Goal: Task Accomplishment & Management: Manage account settings

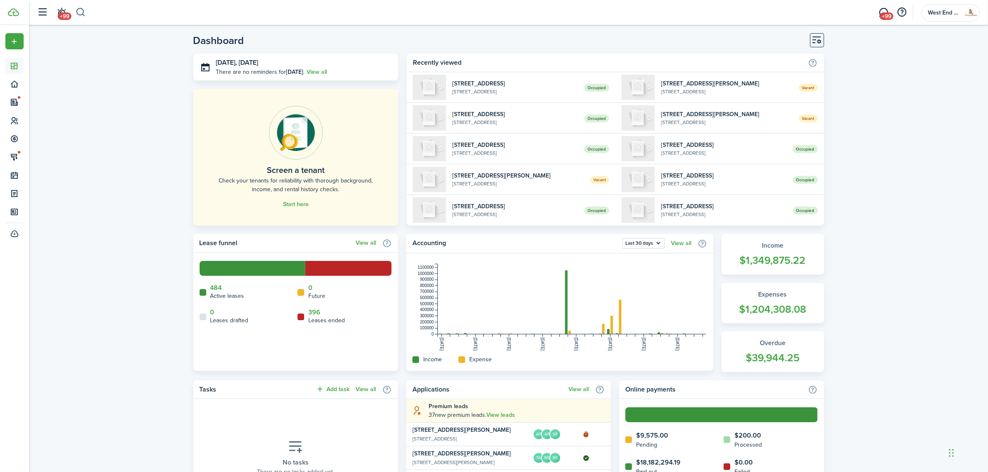
click at [81, 13] on button "button" at bounding box center [81, 12] width 10 height 14
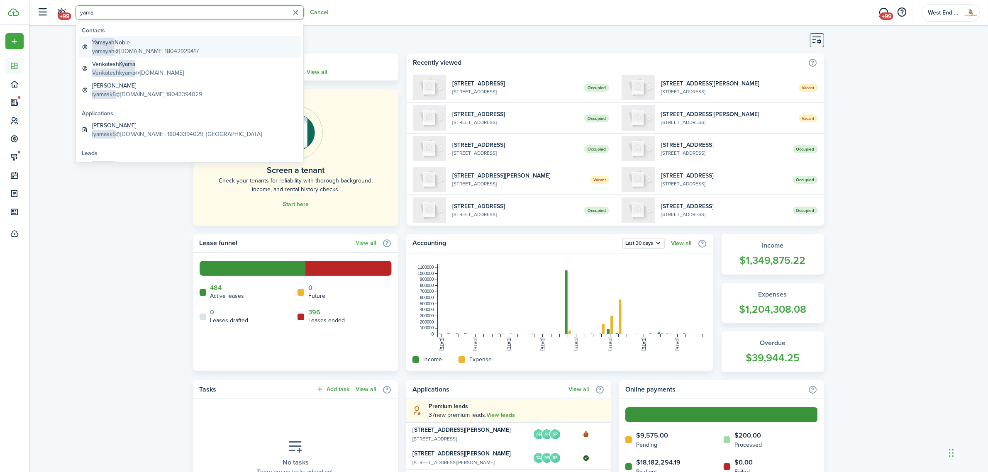
type input "yama"
click at [138, 43] on global-search-item-title "Yamayah Noble" at bounding box center [145, 42] width 107 height 9
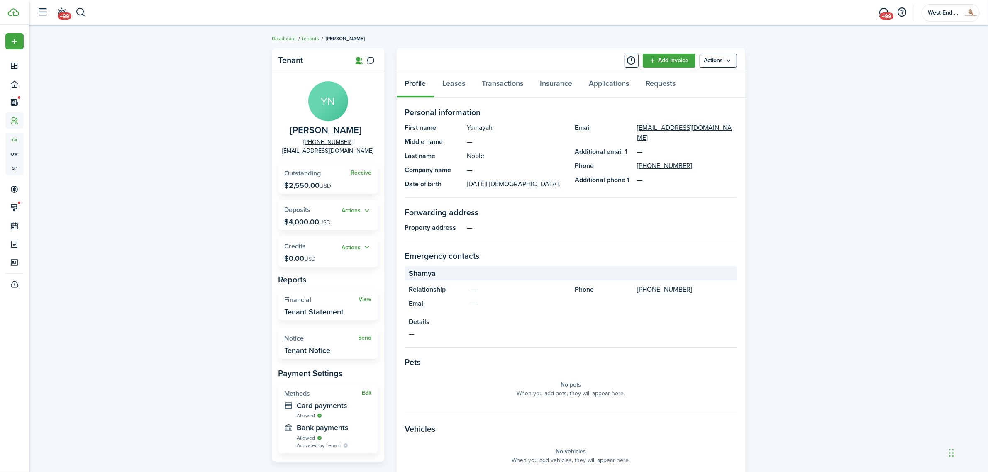
click at [362, 390] on button "Edit" at bounding box center [367, 393] width 10 height 7
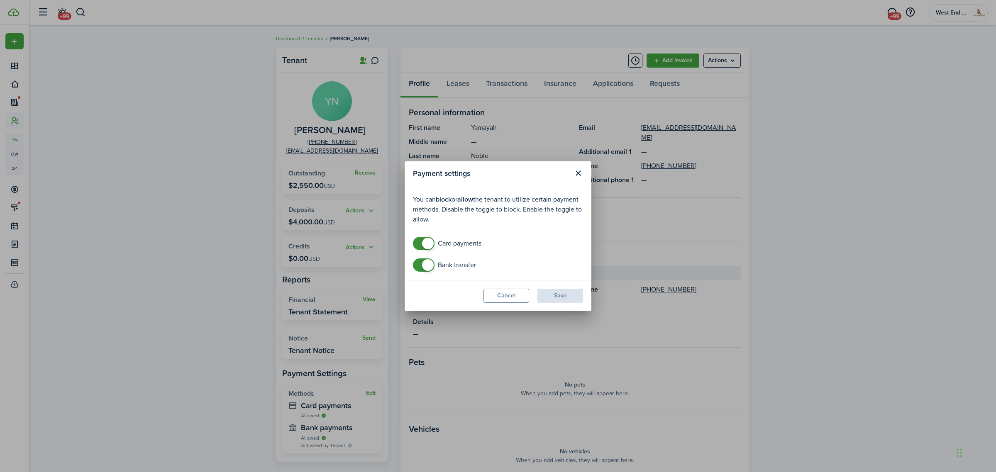
checkbox input "false"
click at [425, 239] on span at bounding box center [428, 244] width 12 height 12
checkbox input "false"
click at [422, 260] on span at bounding box center [423, 264] width 8 height 13
click at [571, 293] on button "Save" at bounding box center [560, 296] width 46 height 14
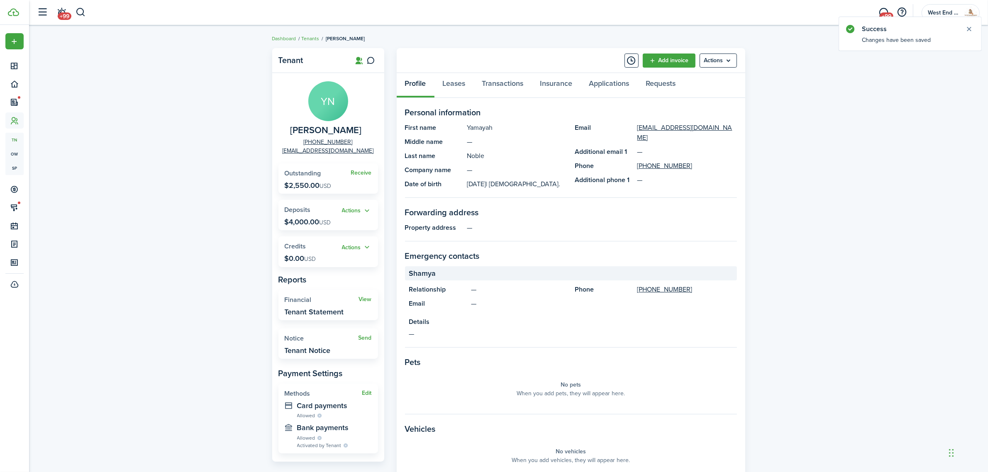
click at [146, 158] on div "Tenant YN Yamayah Noble +1 804-292-9417 yamayah@gmail.com Receive Outstanding $…" at bounding box center [508, 301] width 959 height 515
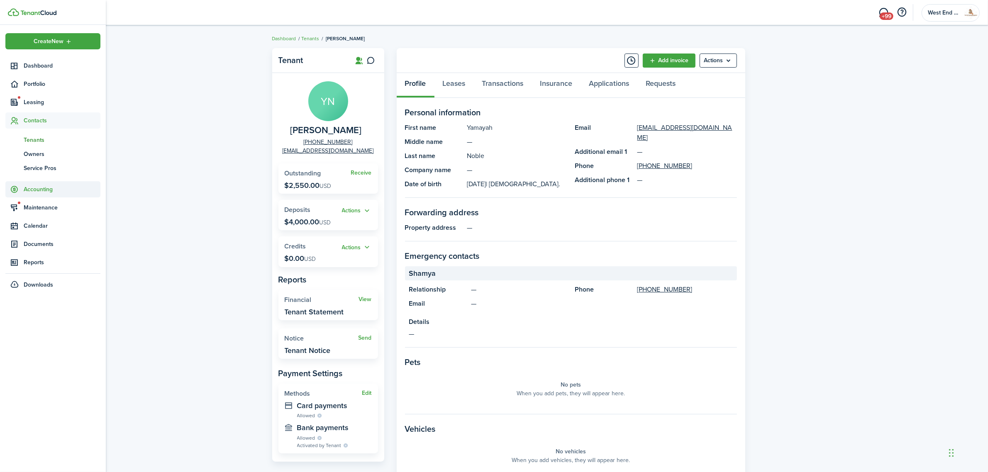
click at [41, 187] on span "Accounting" at bounding box center [62, 189] width 77 height 9
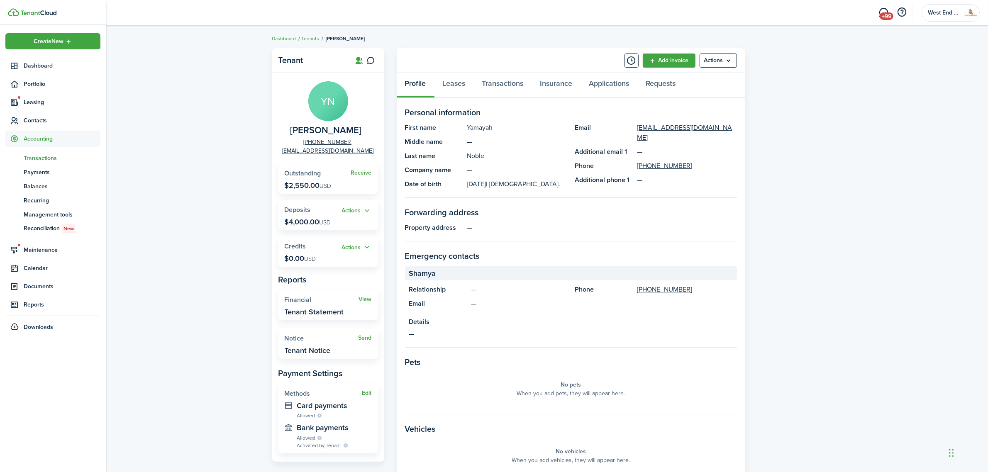
click at [41, 154] on span "Transactions" at bounding box center [62, 158] width 77 height 9
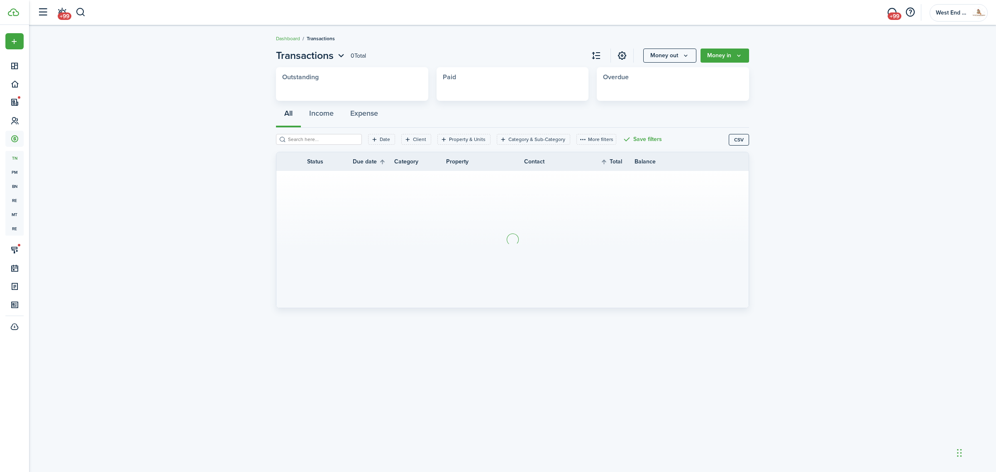
click at [673, 55] on button "Money out" at bounding box center [669, 56] width 53 height 14
click at [664, 74] on link "Expense invoice" at bounding box center [660, 74] width 73 height 15
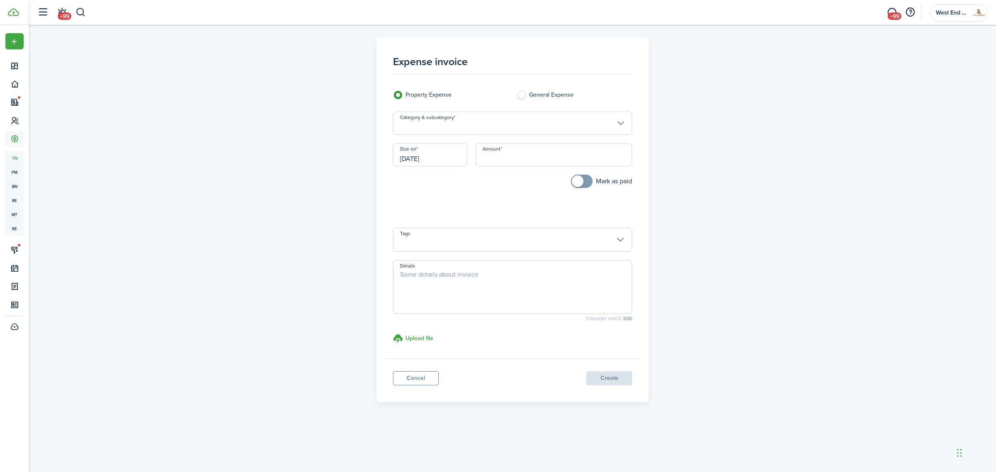
click at [512, 161] on input "Amount" at bounding box center [553, 154] width 157 height 23
click at [462, 113] on input "Category & subcategory" at bounding box center [512, 123] width 239 height 23
type input "$1,049.78"
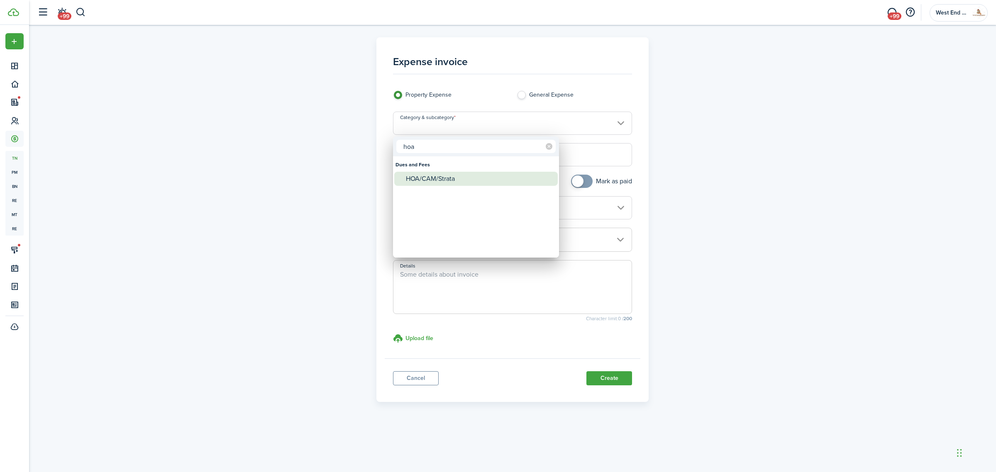
type input "hoa"
click at [498, 178] on div "HOA/CAM/Strata" at bounding box center [479, 179] width 147 height 14
type input "Dues and Fees / HOA/CAM/Strata"
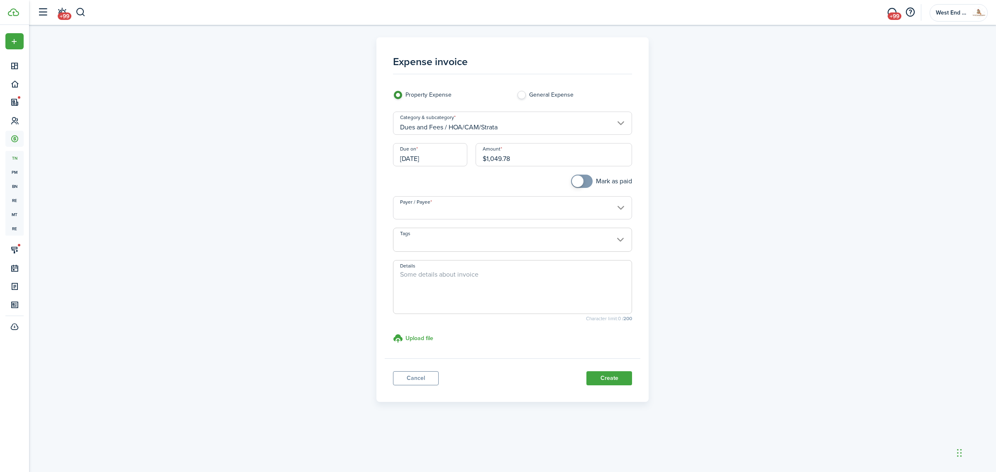
checkbox input "true"
click at [577, 180] on span at bounding box center [578, 182] width 12 height 12
click at [538, 212] on input "Payer / Payee" at bounding box center [512, 207] width 239 height 23
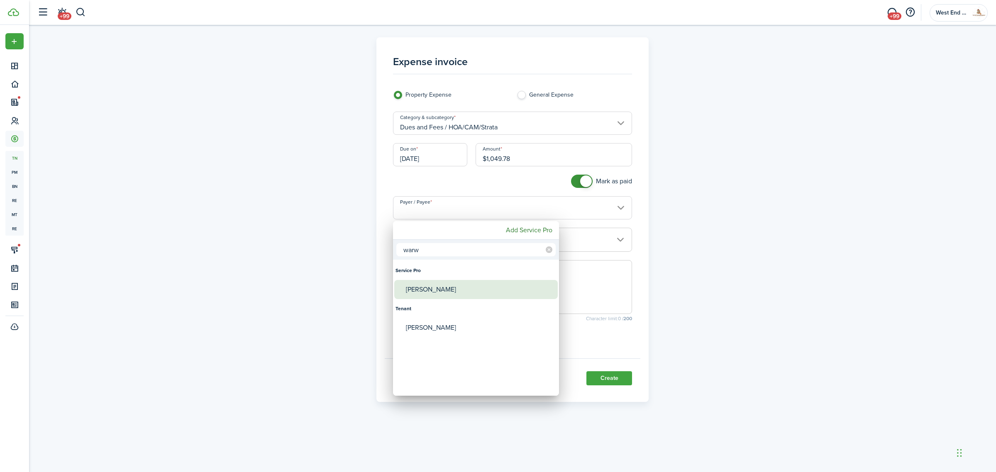
type input "warw"
click at [463, 290] on div "Warwick HOA" at bounding box center [479, 289] width 147 height 19
type input "Warwick HOA"
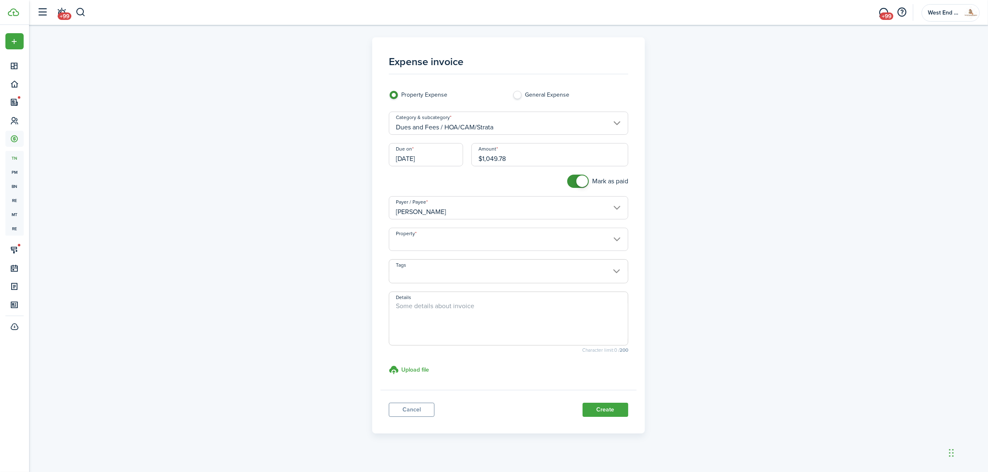
click at [455, 235] on input "Property" at bounding box center [508, 239] width 239 height 23
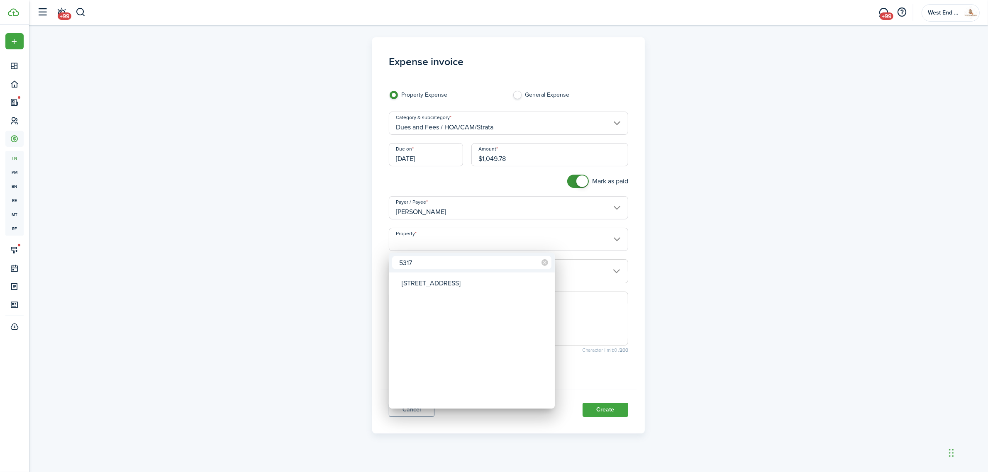
type input "5317"
click at [443, 279] on div "5317 Canterbury Ridge Ct,Richmond,VA,23225" at bounding box center [475, 283] width 147 height 19
type input "5317 Canterbury Ridge Ct,Richmond,VA,23225"
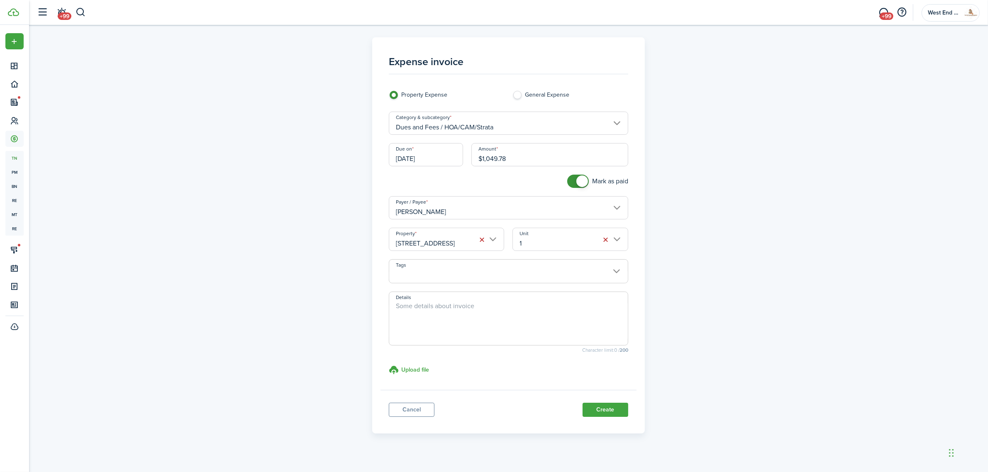
click at [524, 307] on textarea "Details" at bounding box center [508, 321] width 239 height 40
type textarea "HOA DUES"
click at [609, 412] on button "Create" at bounding box center [606, 410] width 46 height 14
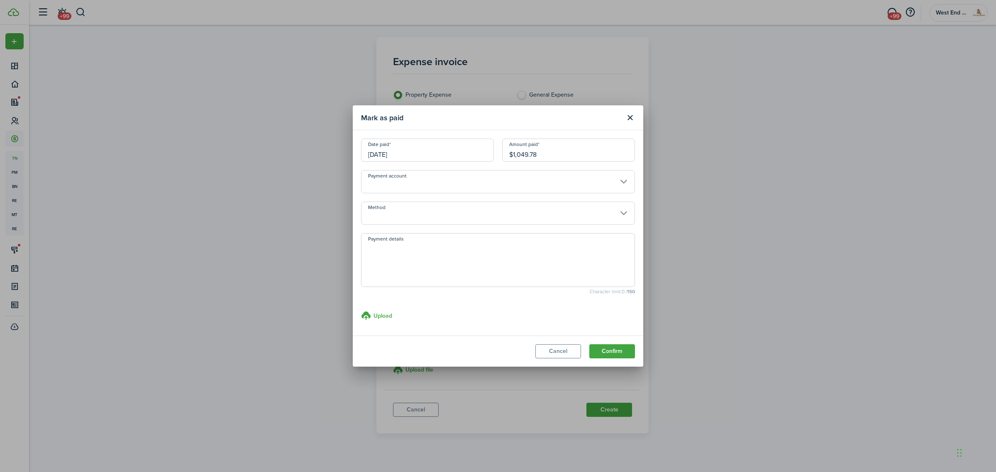
click at [418, 202] on input "Method" at bounding box center [498, 213] width 274 height 23
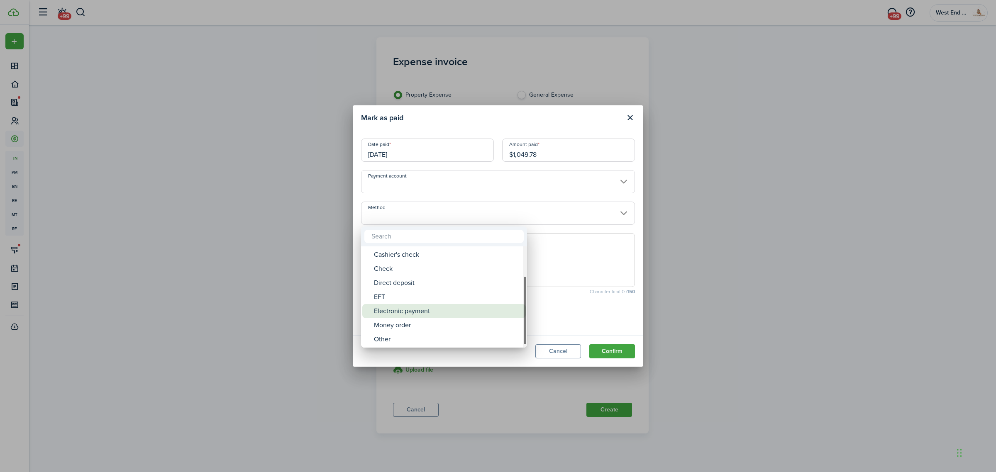
click at [444, 307] on div "Electronic payment" at bounding box center [447, 311] width 147 height 14
type input "Electronic payment"
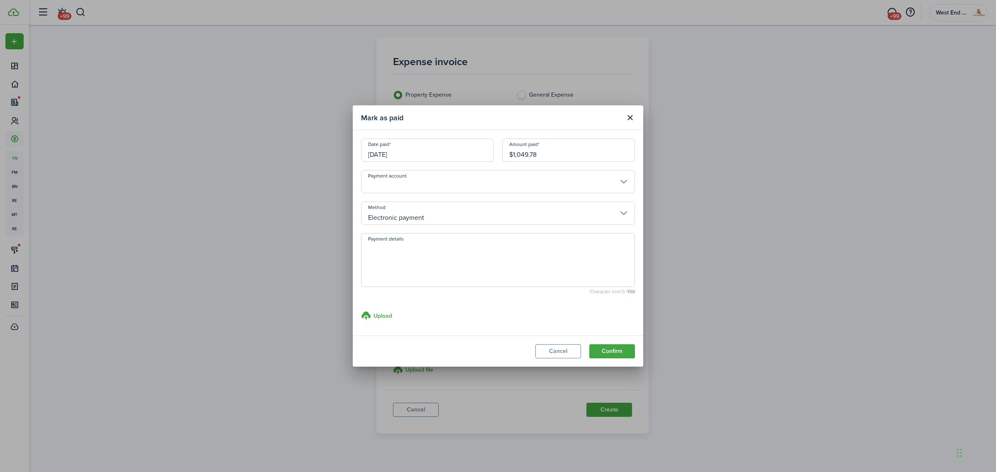
click at [617, 358] on button "Confirm" at bounding box center [612, 351] width 46 height 14
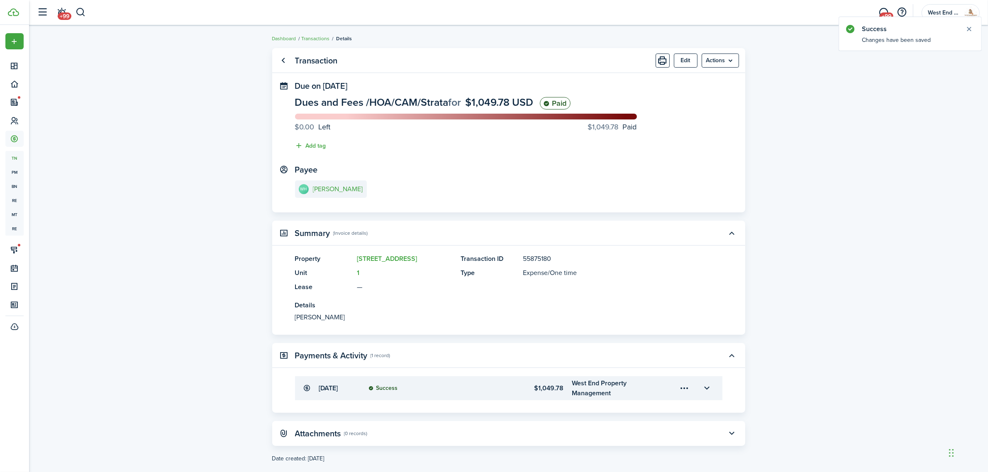
click at [142, 226] on transaction-view "Transaction Edit Actions Due on Sep 18, 2025 Dues and Fees / HOA/CAM/Strata for…" at bounding box center [508, 255] width 959 height 423
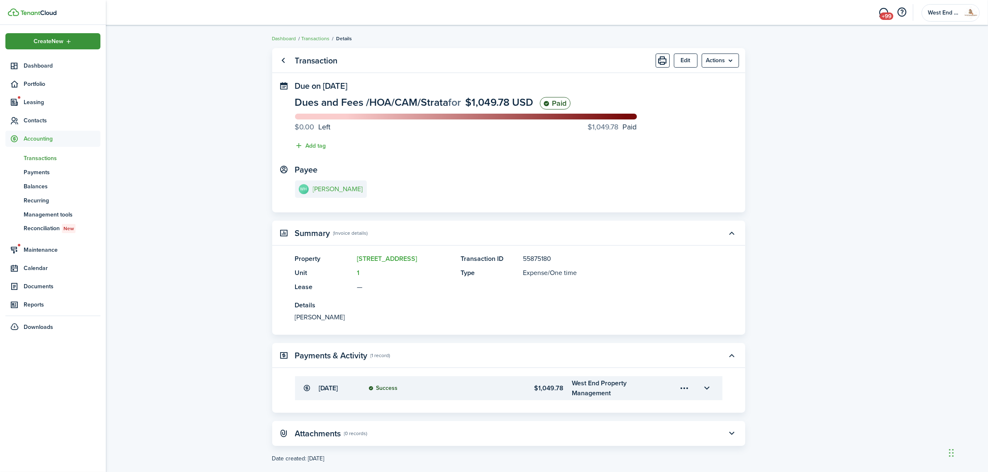
click at [42, 67] on span "Dashboard" at bounding box center [62, 65] width 77 height 9
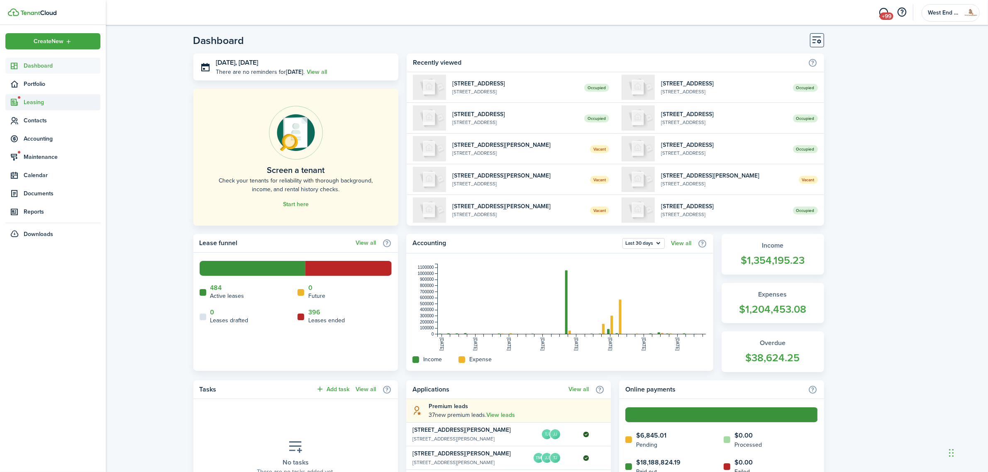
click at [40, 102] on span "Leasing" at bounding box center [62, 102] width 77 height 9
click at [48, 119] on span "Applications" at bounding box center [55, 121] width 63 height 9
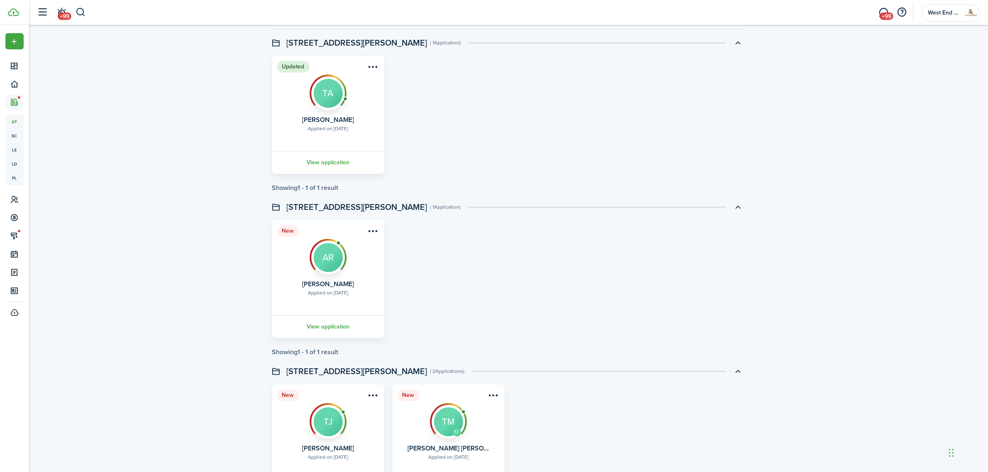
scroll to position [128, 0]
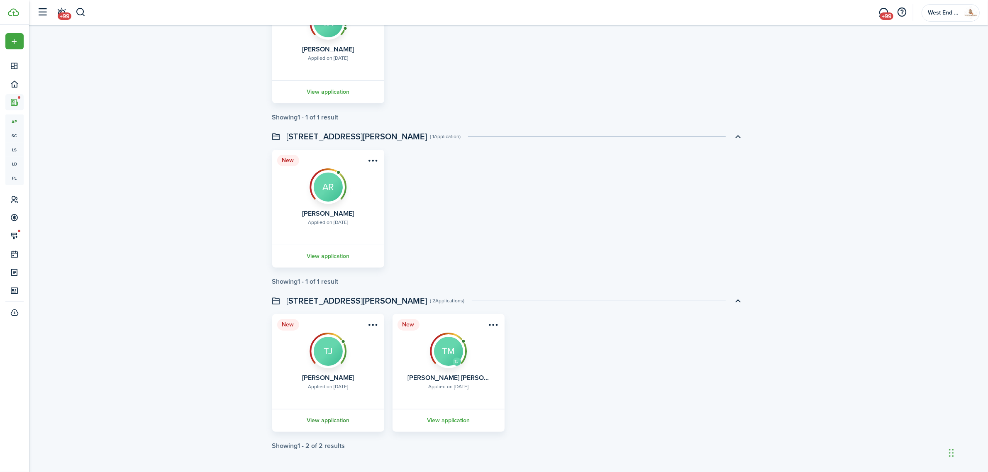
click at [328, 418] on link "View application" at bounding box center [328, 420] width 115 height 23
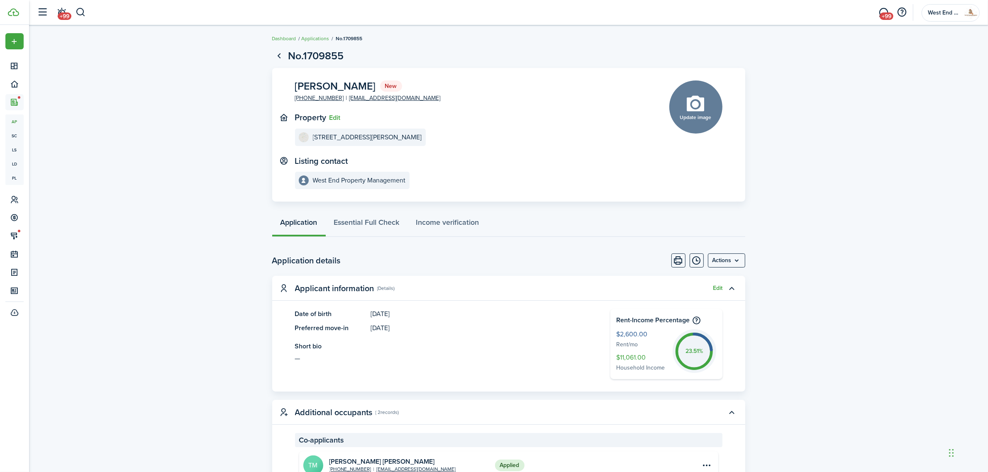
click at [330, 87] on span "Tana Jones" at bounding box center [335, 86] width 81 height 10
click at [331, 87] on span "Tana Jones" at bounding box center [335, 86] width 81 height 10
drag, startPoint x: 297, startPoint y: 83, endPoint x: 354, endPoint y: 92, distance: 57.9
click at [354, 92] on panel-main-content "Tana Jones New +1 609-433-5490 tanamwells@gmail.com" at bounding box center [368, 91] width 146 height 22
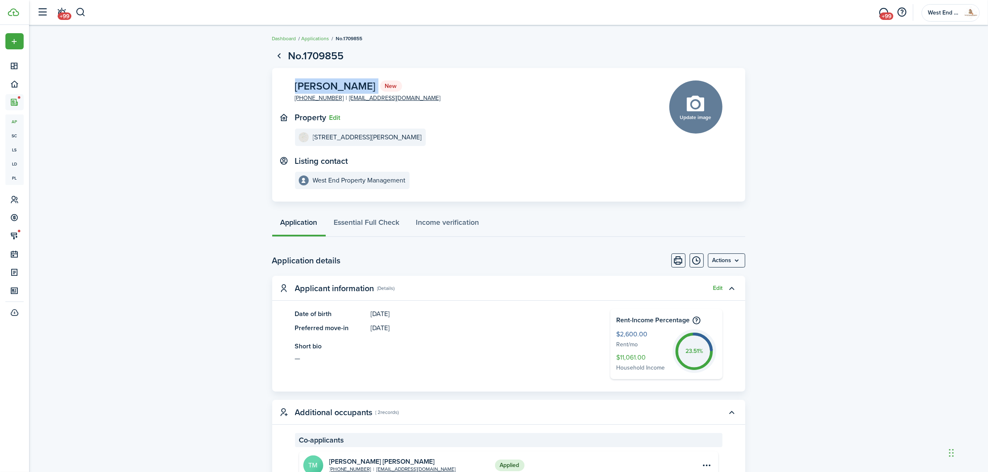
copy panel-main-description "Tana Jones New"
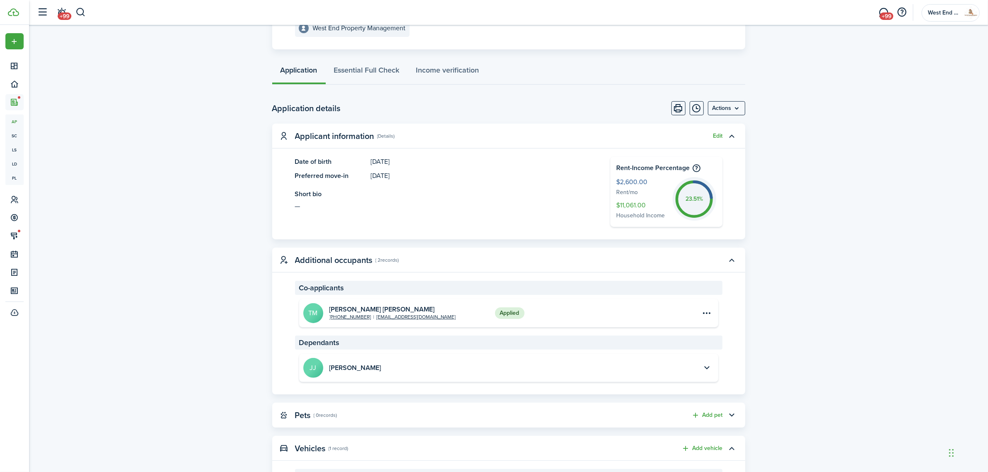
scroll to position [156, 0]
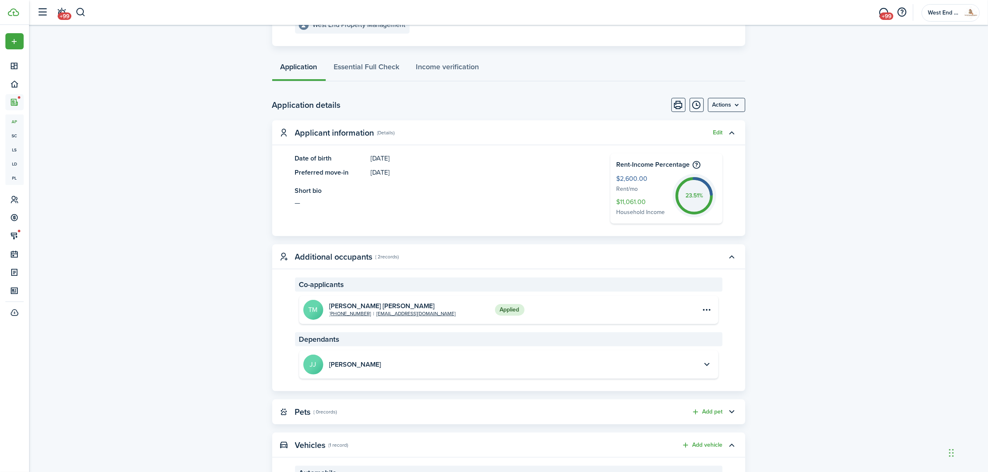
click at [373, 305] on h2 "Tawana Marshawn Wells-Harris" at bounding box center [392, 305] width 127 height 7
copy h2 "Tawana Marshawn Wells-Harris"
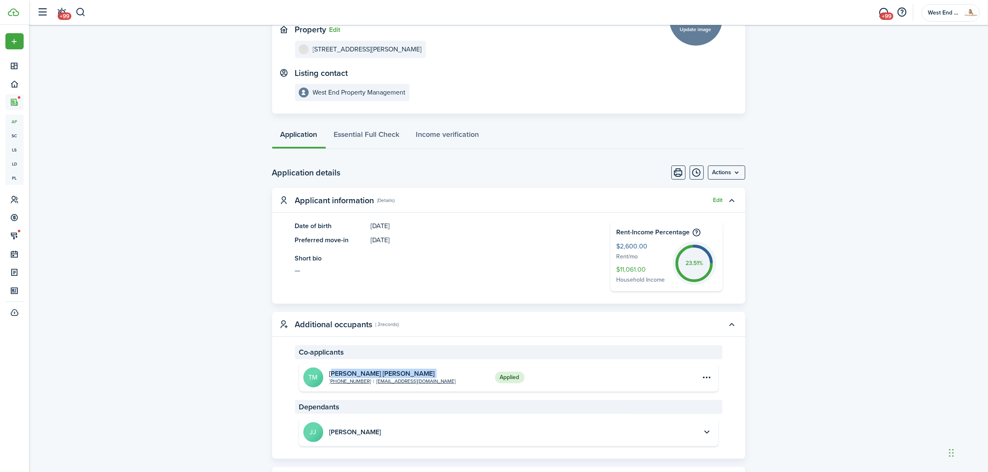
scroll to position [207, 0]
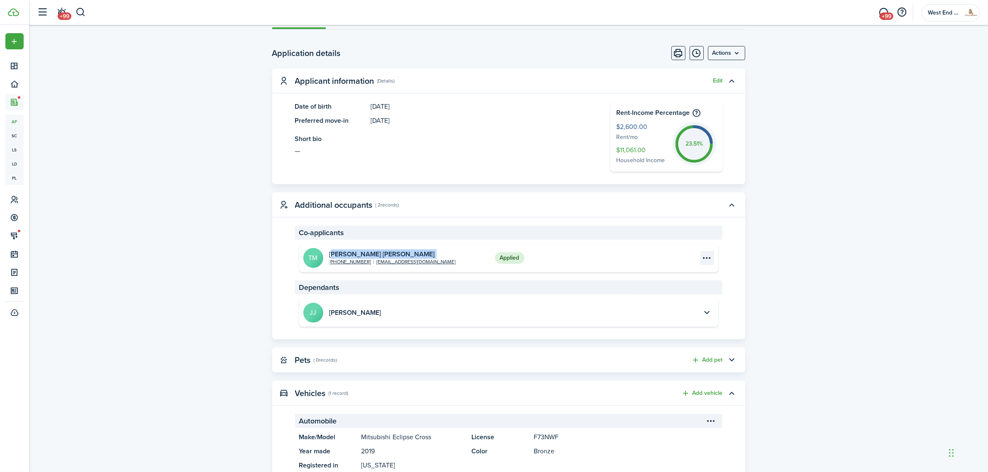
click at [709, 256] on menu-btn-icon "Open menu" at bounding box center [707, 258] width 14 height 14
click at [684, 274] on link "View" at bounding box center [677, 276] width 73 height 14
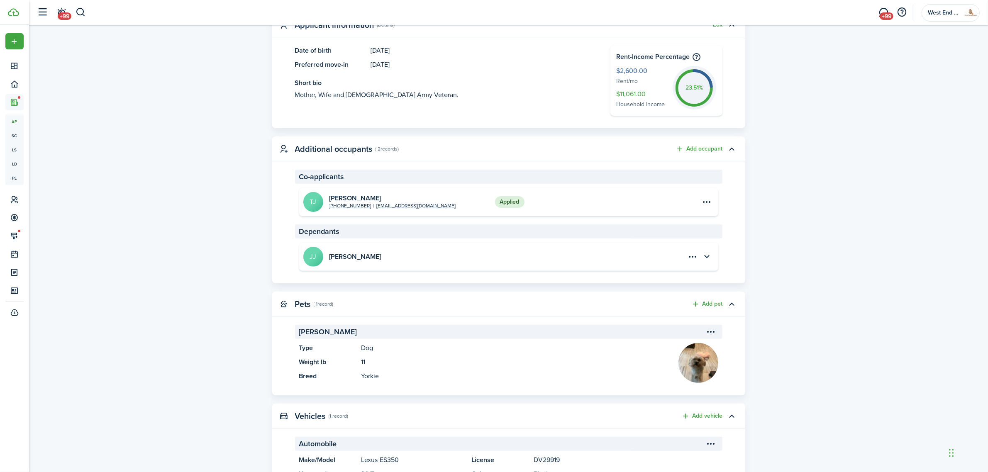
scroll to position [259, 0]
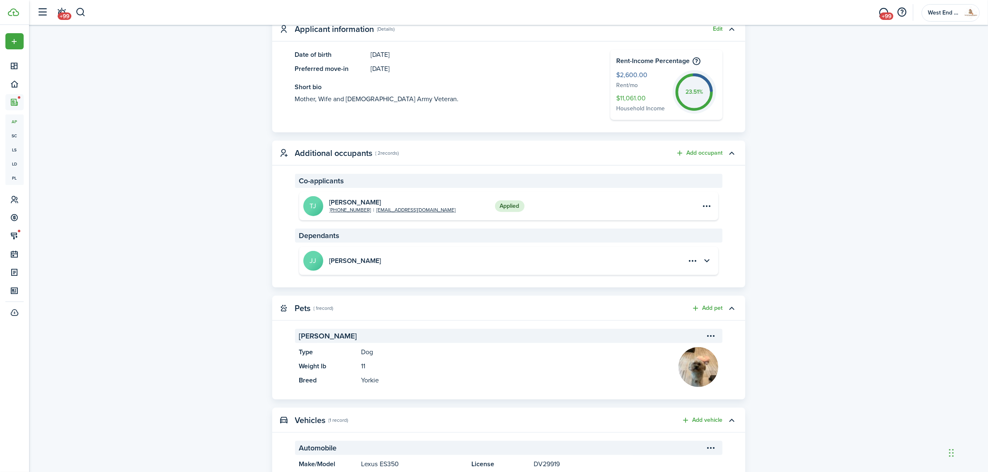
click at [337, 263] on h2 "Jeremiah Jones" at bounding box center [355, 260] width 52 height 7
copy accordion-header "Jeremiah Jones"
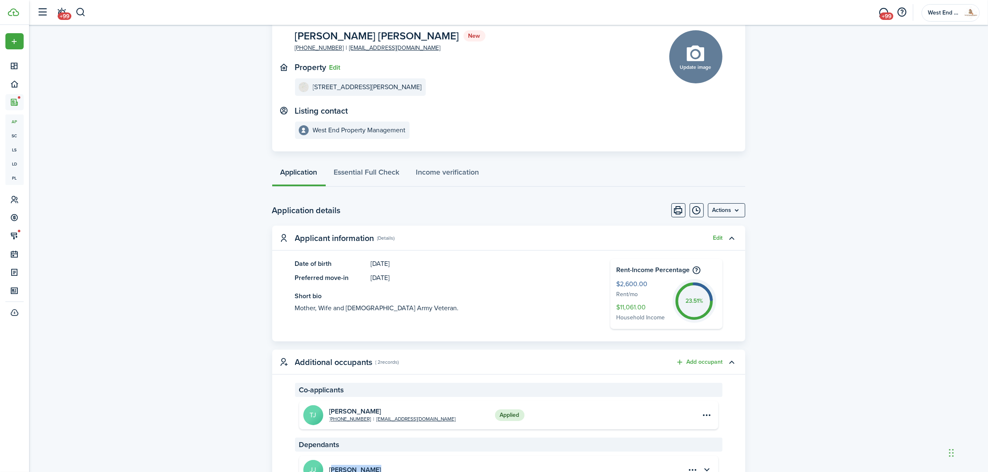
scroll to position [0, 0]
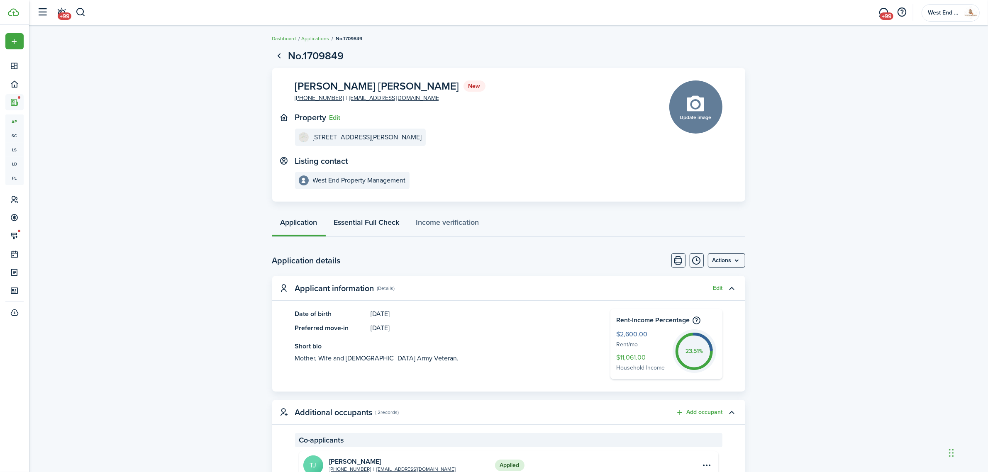
click at [344, 222] on link "Essential Full Check" at bounding box center [367, 224] width 82 height 25
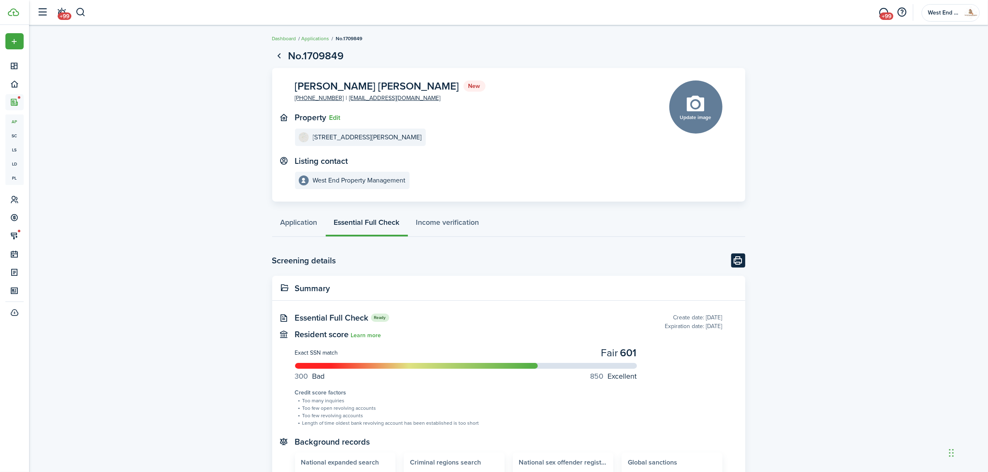
click at [740, 258] on button "Print" at bounding box center [738, 261] width 14 height 14
click at [306, 219] on link "Application" at bounding box center [299, 224] width 54 height 25
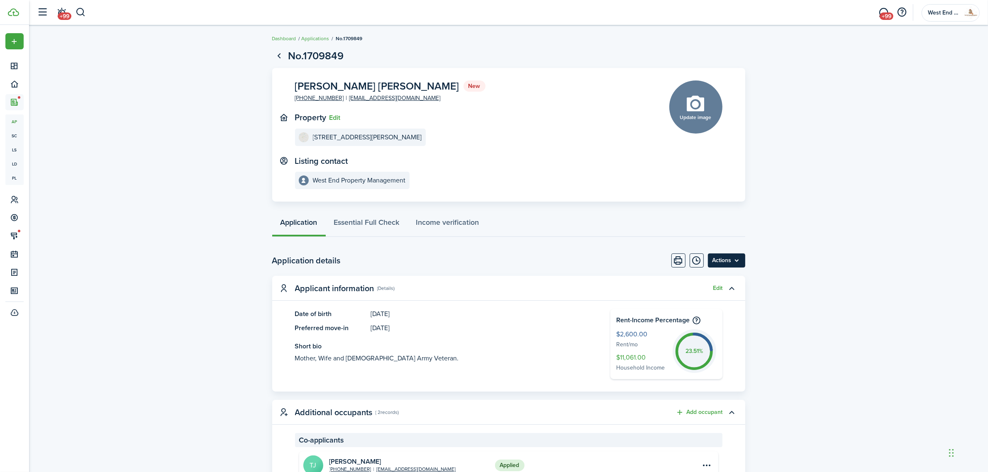
click at [718, 260] on menu-btn "Actions" at bounding box center [726, 261] width 37 height 14
click at [703, 292] on button "Approve application" at bounding box center [709, 293] width 73 height 14
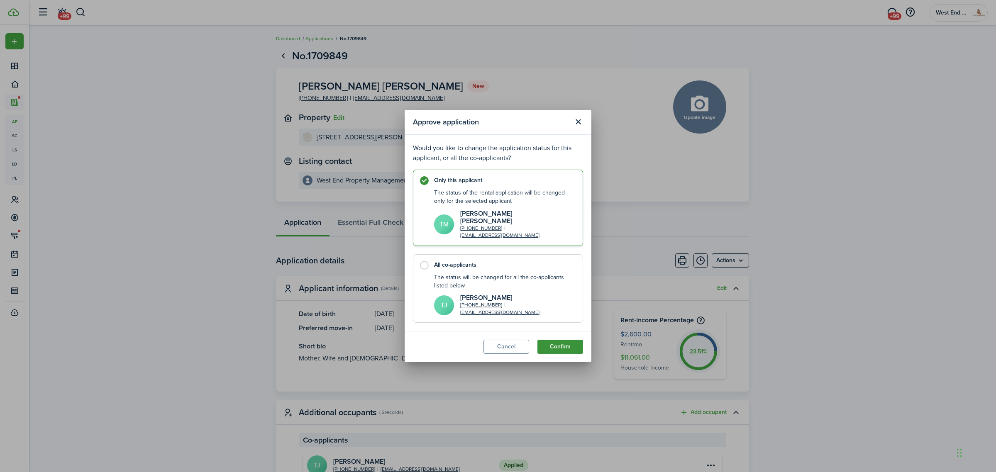
click at [561, 340] on button "Confirm" at bounding box center [560, 347] width 46 height 14
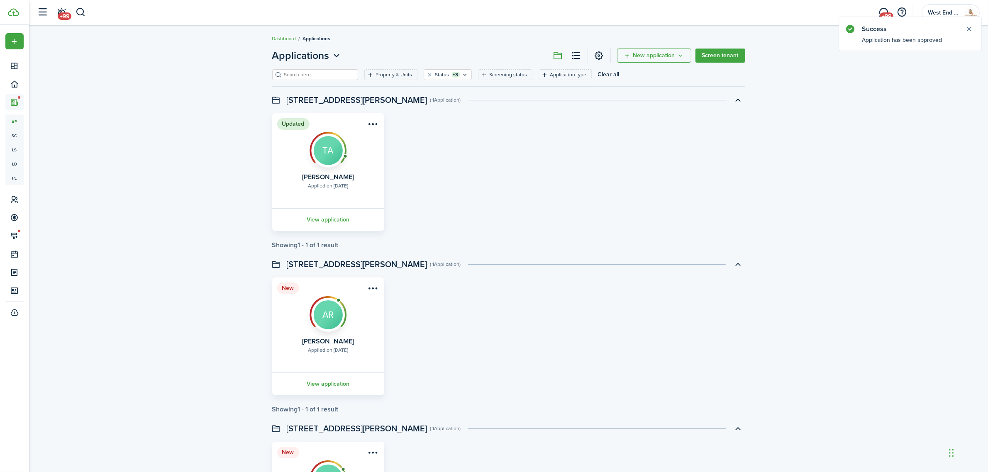
drag, startPoint x: 555, startPoint y: 312, endPoint x: 488, endPoint y: 281, distance: 73.5
drag, startPoint x: 488, startPoint y: 281, endPoint x: 449, endPoint y: 302, distance: 44.5
click at [449, 302] on div "New Applied on Sep 15, 2025 Andrea Rolls AR View application" at bounding box center [508, 337] width 481 height 118
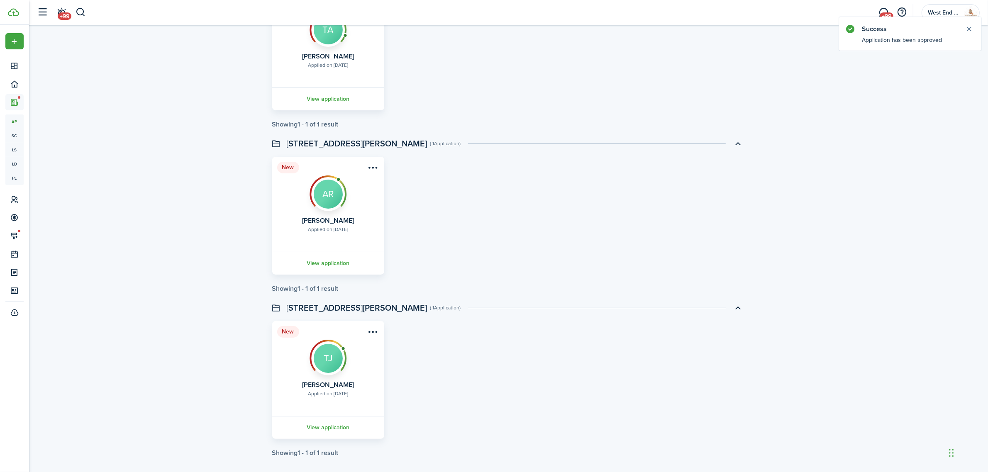
scroll to position [128, 0]
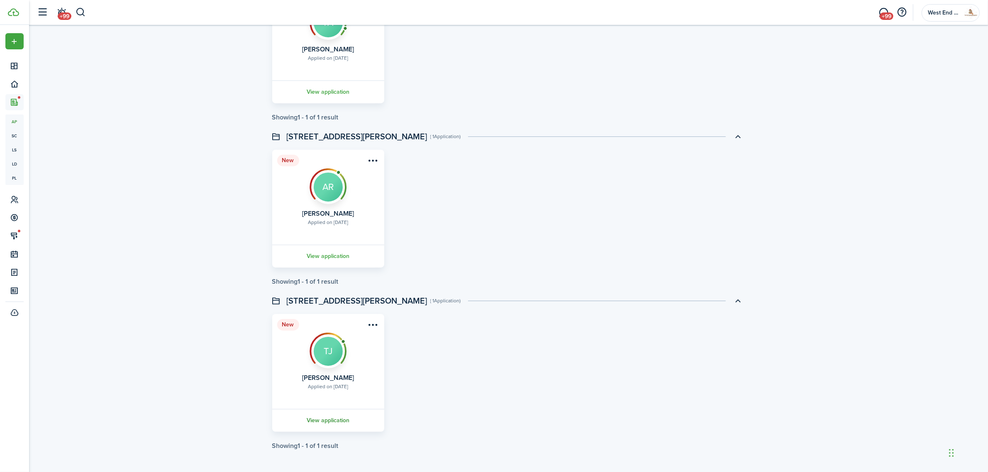
click at [337, 419] on link "View application" at bounding box center [328, 420] width 115 height 23
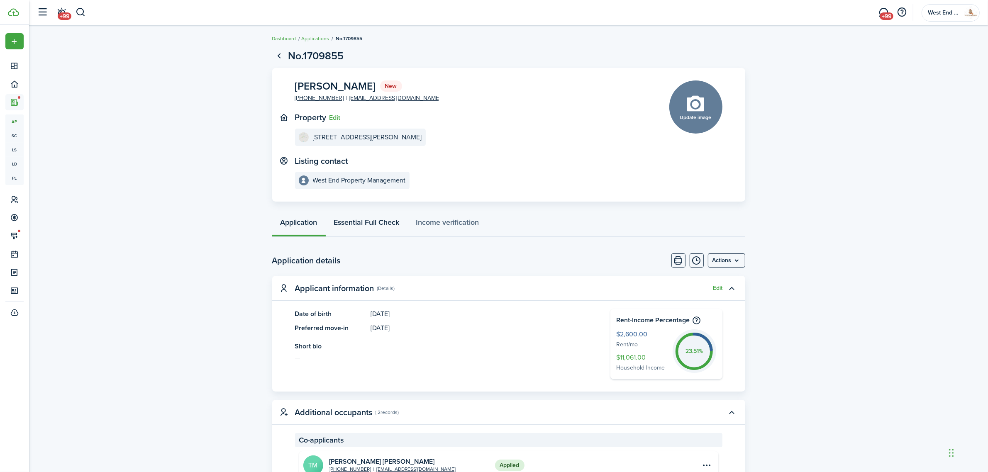
click at [360, 220] on link "Essential Full Check" at bounding box center [367, 224] width 82 height 25
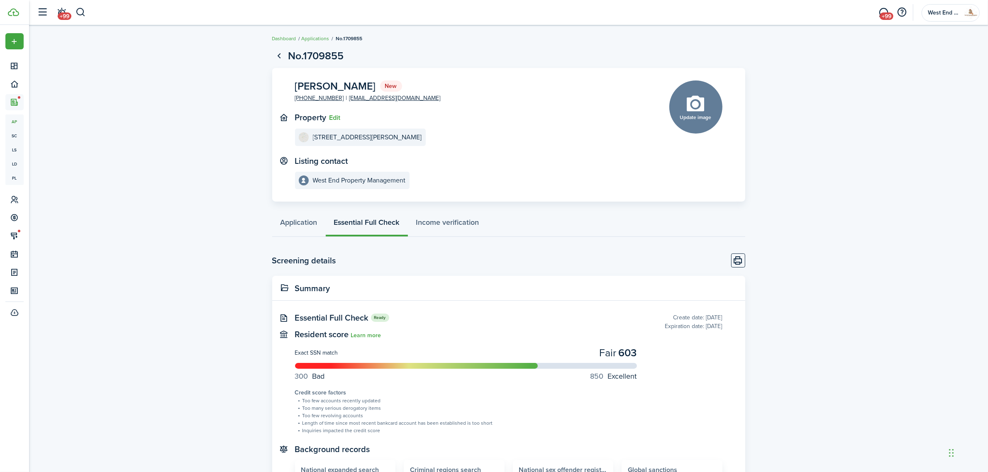
drag, startPoint x: 749, startPoint y: 206, endPoint x: 729, endPoint y: 195, distance: 23.4
drag, startPoint x: 729, startPoint y: 195, endPoint x: 584, endPoint y: 188, distance: 144.6
click at [584, 188] on panel-main-content "West End Property Management" at bounding box center [469, 180] width 349 height 17
click at [741, 254] on button "Print" at bounding box center [738, 261] width 14 height 14
click at [297, 215] on div "West End Property Management +1 804-319-0119 deepsonsrealty@gmail.com" at bounding box center [352, 227] width 115 height 68
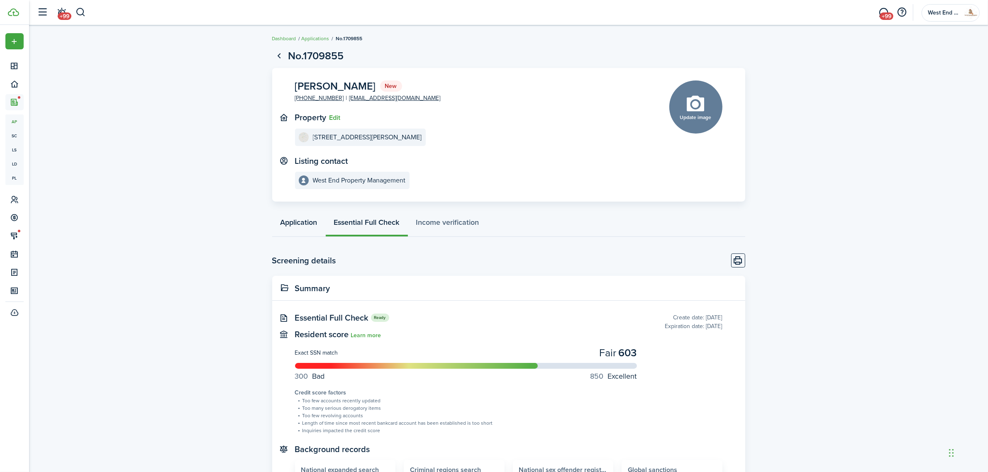
click at [283, 217] on link "Application" at bounding box center [299, 224] width 54 height 25
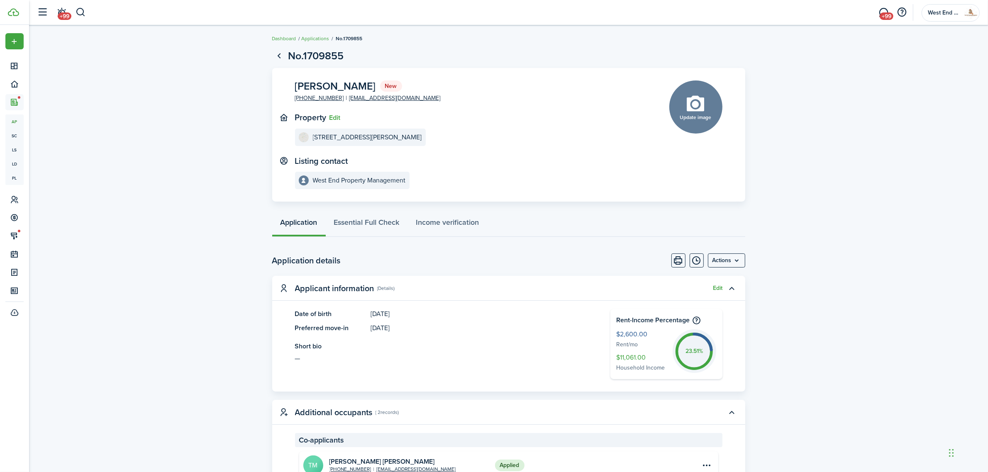
click at [716, 263] on menu-btn "Actions" at bounding box center [726, 261] width 37 height 14
click at [707, 290] on button "Approve application" at bounding box center [709, 293] width 73 height 14
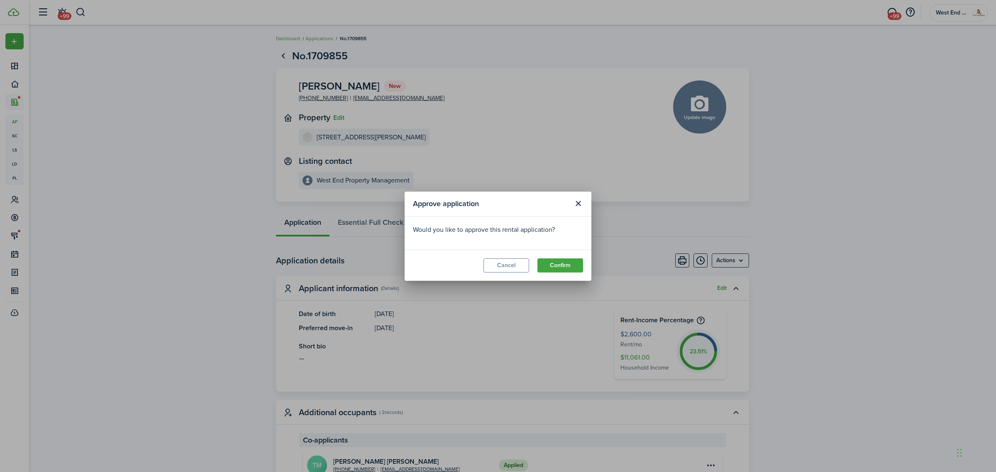
click at [575, 258] on modal-footer "Cancel Confirm" at bounding box center [498, 265] width 187 height 31
click at [573, 260] on button "Confirm" at bounding box center [560, 265] width 46 height 14
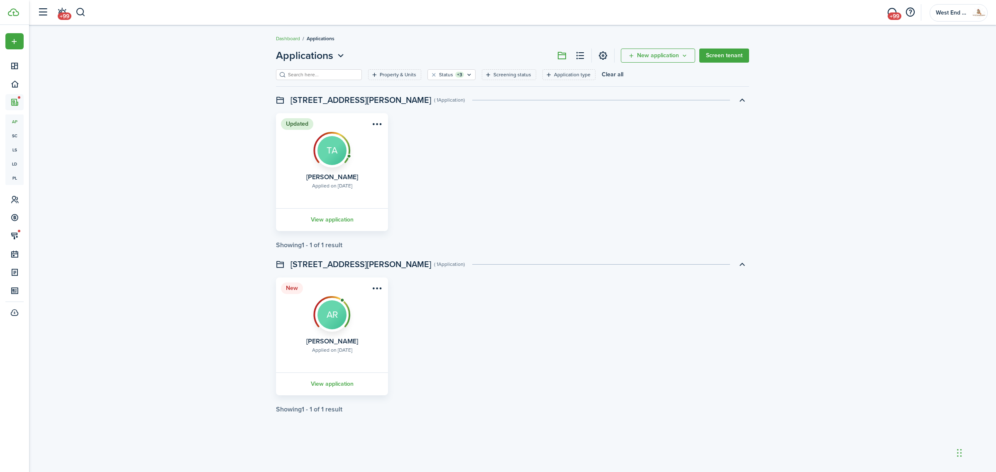
drag, startPoint x: 490, startPoint y: 28, endPoint x: 170, endPoint y: 219, distance: 372.5
click at [170, 219] on div "Applications New application Screen tenant Property & Units Status +3 Screening…" at bounding box center [512, 230] width 967 height 373
click at [84, 13] on button "button" at bounding box center [81, 12] width 10 height 14
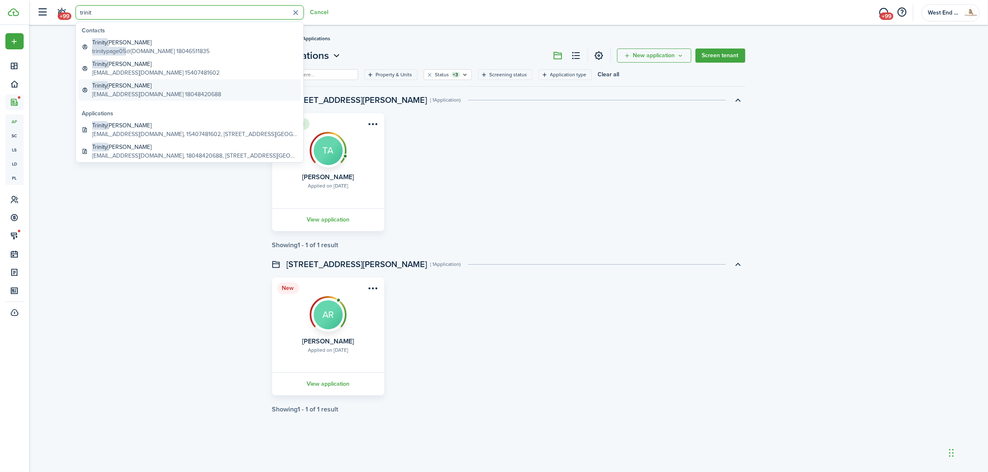
type input "trinit"
click at [158, 85] on global-search-item-title "Trinity Michelle Bernard" at bounding box center [156, 85] width 129 height 9
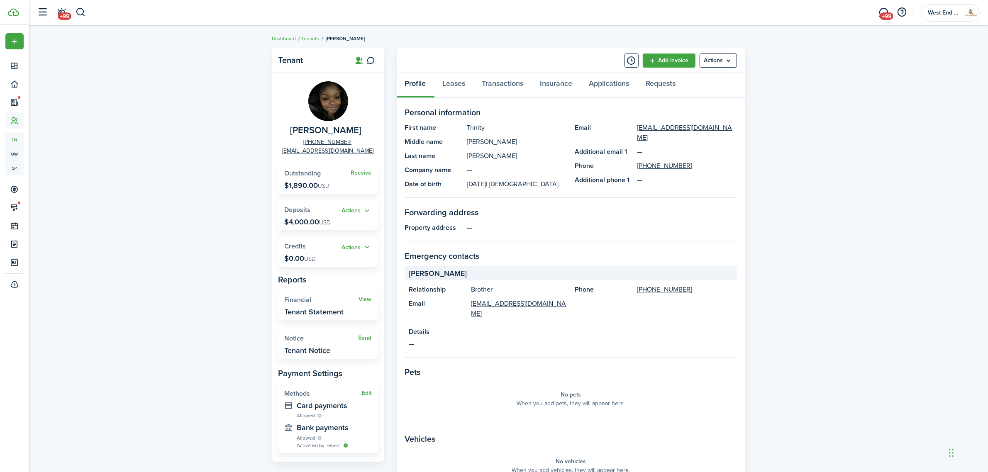
drag, startPoint x: 358, startPoint y: 127, endPoint x: 295, endPoint y: 132, distance: 63.2
click at [295, 132] on panel-main-group "Trinity Bernard +1 804-842-0688 virtuallytrinity@gmail.com" at bounding box center [328, 118] width 100 height 74
copy span "Trinity Bernard"
drag, startPoint x: 109, startPoint y: 184, endPoint x: 101, endPoint y: 184, distance: 8.3
click at [109, 184] on div "Tenant Trinity Bernard +1 804-842-0688 virtuallytrinity@gmail.com Receive Outst…" at bounding box center [508, 306] width 959 height 524
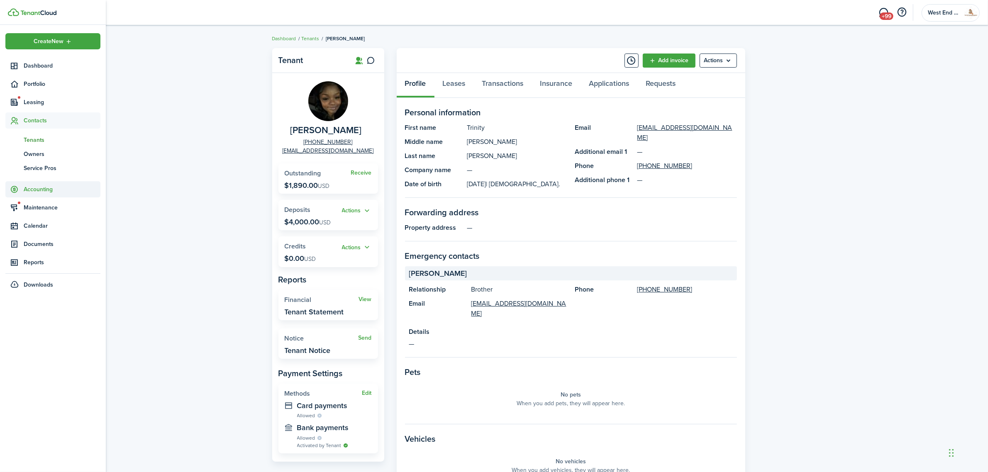
click at [52, 190] on span "Accounting" at bounding box center [62, 189] width 77 height 9
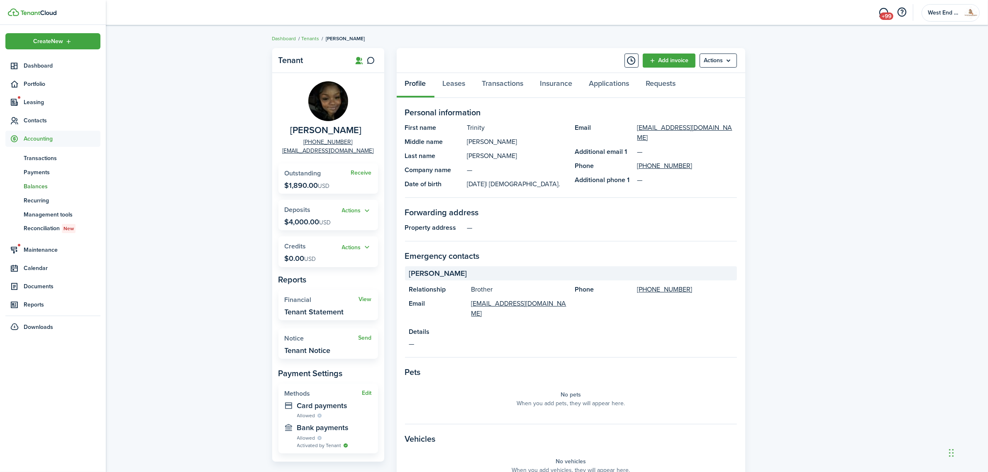
click at [44, 188] on span "Balances" at bounding box center [62, 186] width 77 height 9
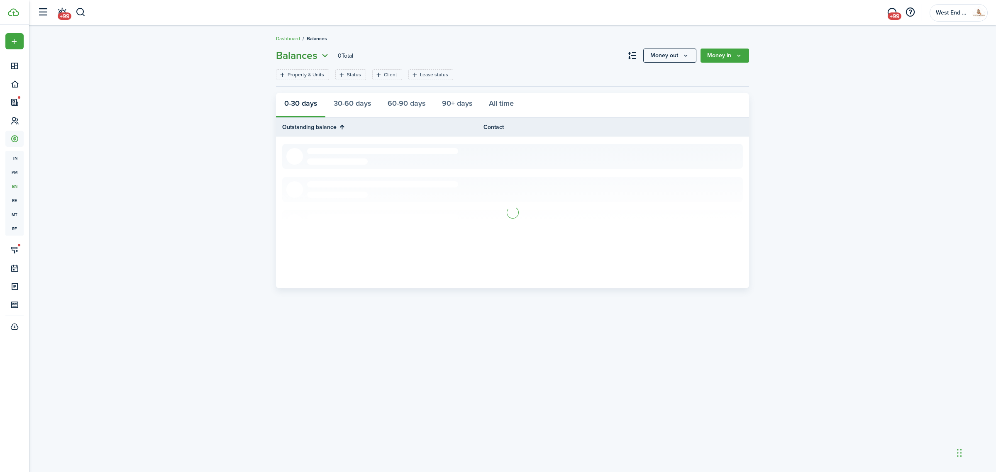
drag, startPoint x: 285, startPoint y: 48, endPoint x: 251, endPoint y: 35, distance: 36.4
drag, startPoint x: 251, startPoint y: 35, endPoint x: 166, endPoint y: 69, distance: 91.6
click at [166, 69] on div "Balances 0 Total Money out Money in Property & Units Status Client Lease status…" at bounding box center [512, 249] width 967 height 410
click at [502, 105] on button "All time" at bounding box center [500, 105] width 41 height 25
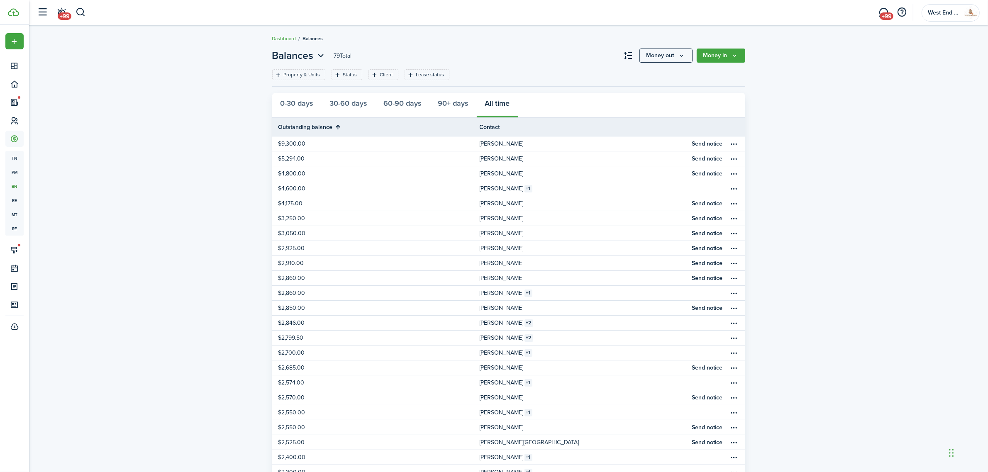
click at [164, 160] on div "Balances 79 Total Money out Money in Property & Units Status Client Lease statu…" at bounding box center [508, 330] width 959 height 572
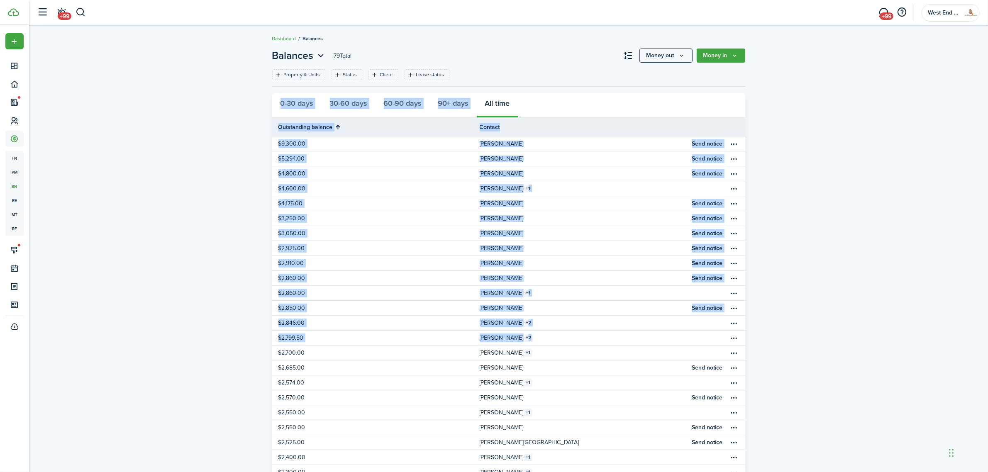
drag, startPoint x: 924, startPoint y: 97, endPoint x: 995, endPoint y: 333, distance: 246.5
click at [988, 333] on html "Create New Dashboard Portfolio Leasing Contacts Accounting tn Transactions pm P…" at bounding box center [494, 236] width 988 height 472
click at [201, 123] on div "Balances 79 Total Money out Money in Property & Units Status Client Lease statu…" at bounding box center [508, 330] width 959 height 572
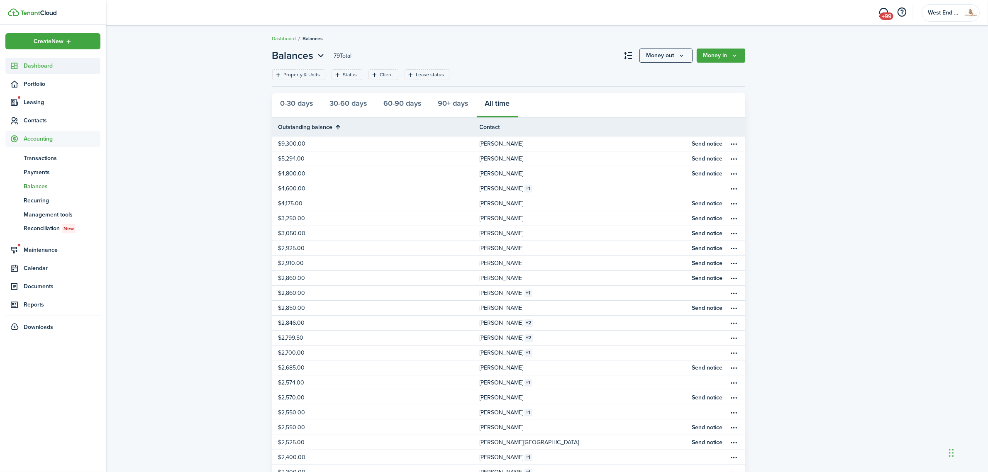
click at [20, 66] on sidebar-link-icon at bounding box center [14, 65] width 18 height 9
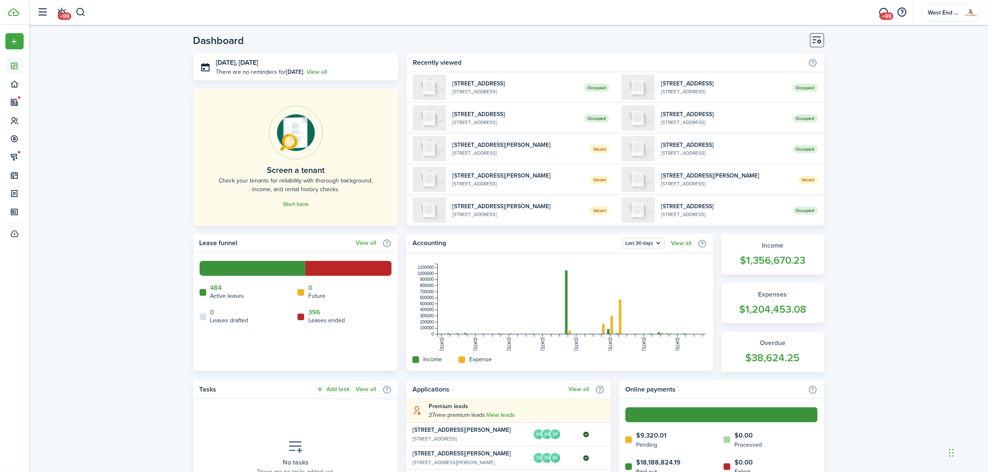
click at [75, 5] on header-control-items "+99" at bounding box center [59, 12] width 53 height 21
click at [76, 11] on button "button" at bounding box center [81, 12] width 10 height 14
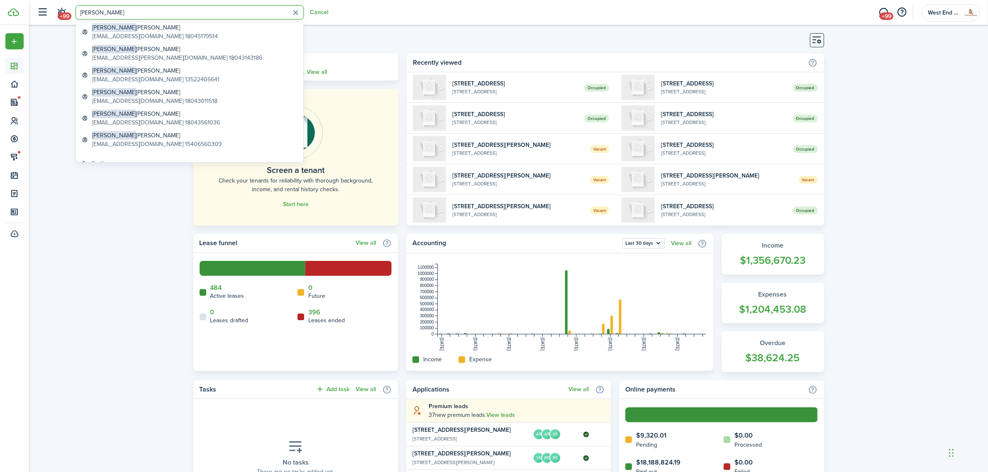
scroll to position [353, 0]
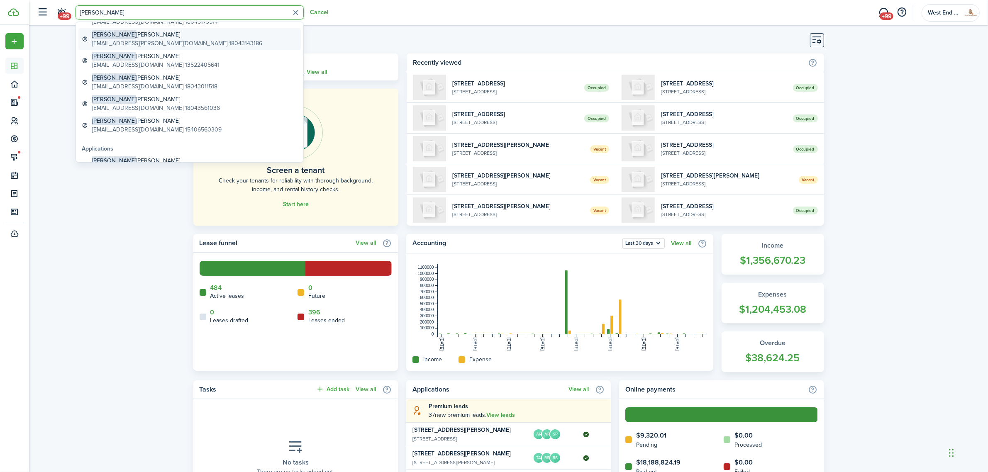
type input "jessica"
click at [140, 33] on global-search-item-title "Jessica Lynn Riviera" at bounding box center [177, 34] width 170 height 9
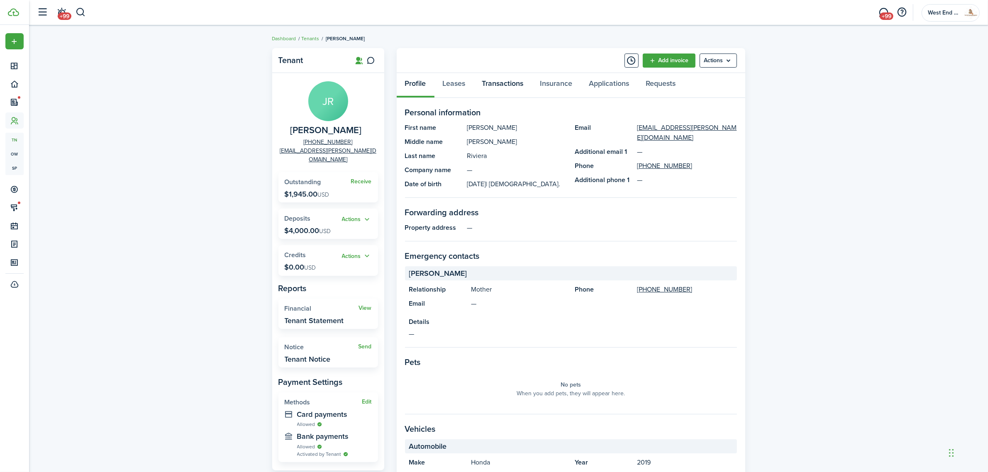
click at [486, 77] on link "Transactions" at bounding box center [503, 85] width 58 height 25
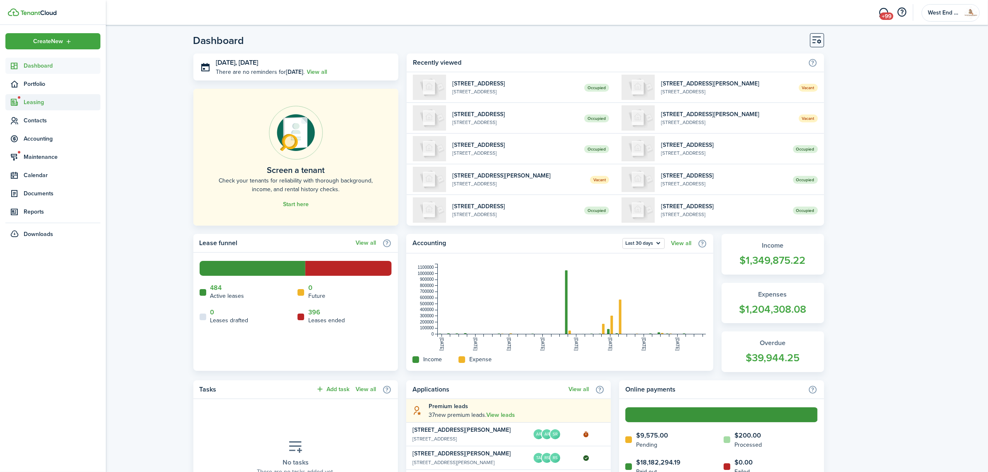
click at [45, 104] on span "Leasing" at bounding box center [62, 102] width 77 height 9
click at [36, 144] on link "ls Listings" at bounding box center [52, 150] width 95 height 14
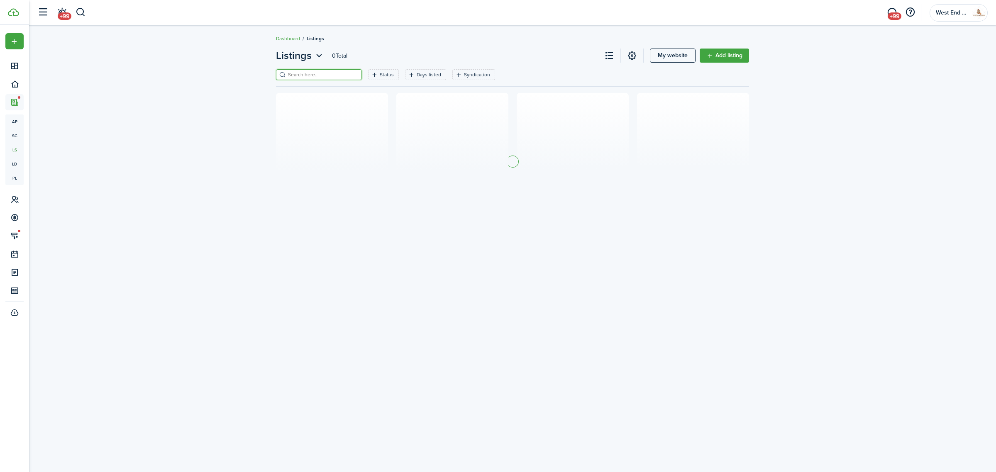
click at [308, 74] on input "search" at bounding box center [322, 75] width 73 height 8
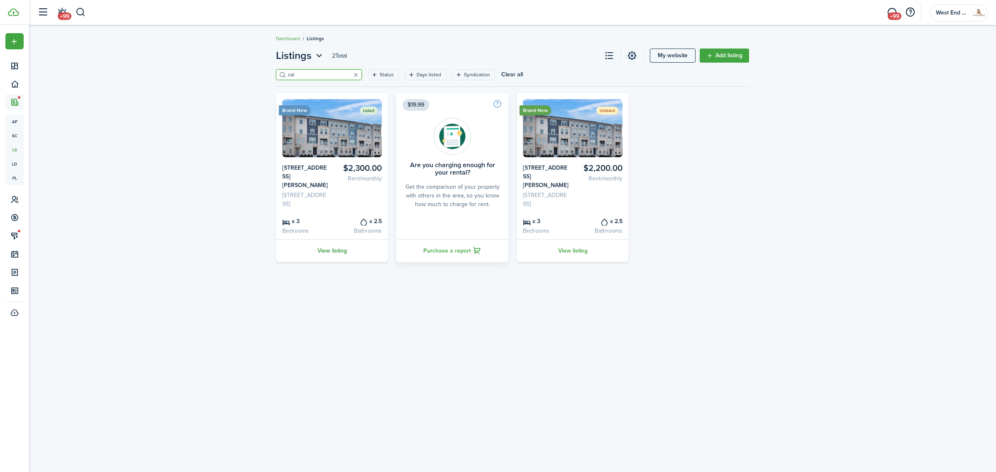
type input "cal"
click at [334, 258] on link "View listing" at bounding box center [332, 250] width 112 height 23
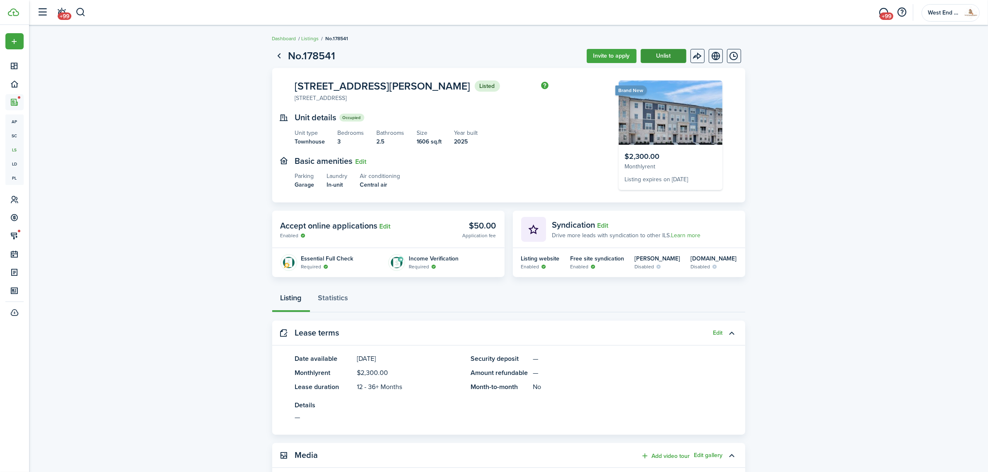
click at [671, 55] on button "Unlist" at bounding box center [664, 56] width 46 height 14
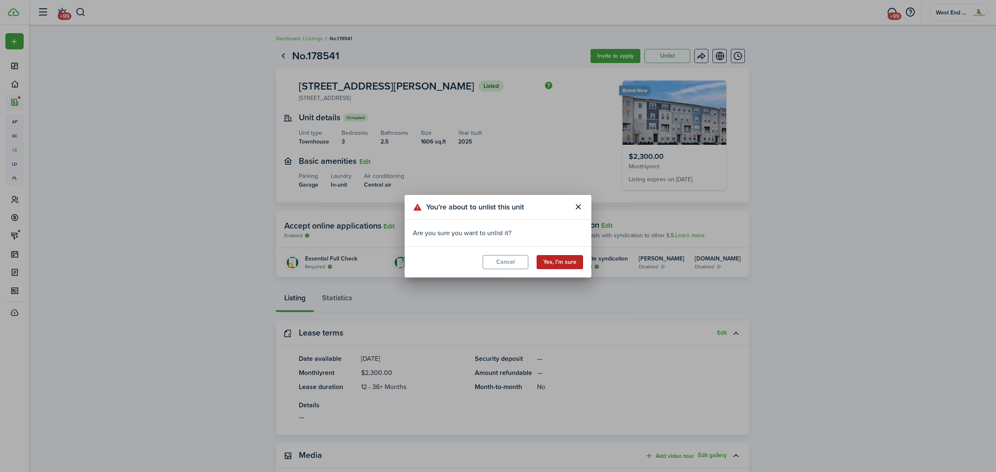
click at [573, 262] on button "Yes, I’m sure" at bounding box center [559, 262] width 46 height 14
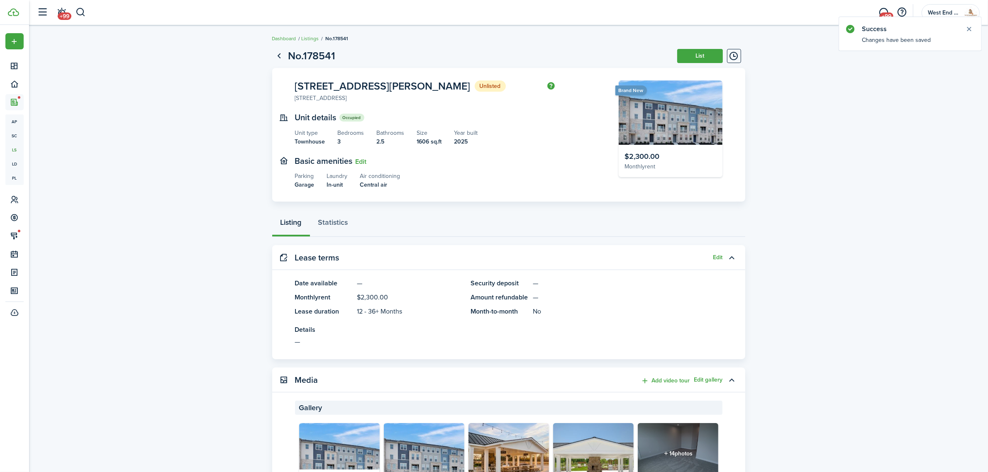
click at [314, 38] on link "Listings" at bounding box center [310, 38] width 17 height 7
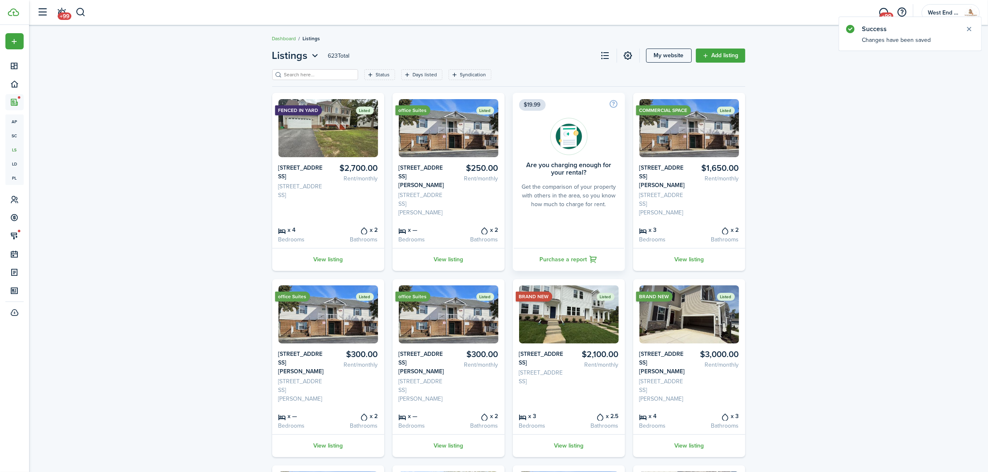
click at [315, 74] on input "search" at bounding box center [318, 75] width 73 height 8
type input "cal"
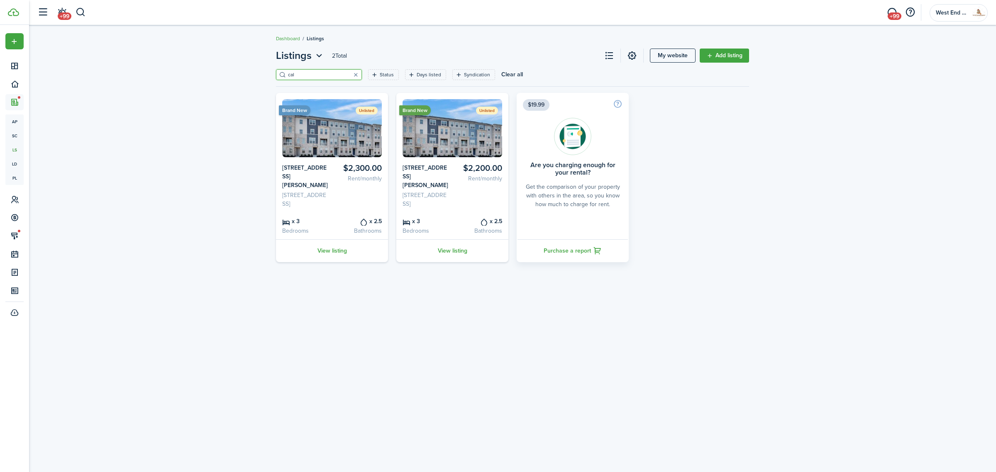
drag, startPoint x: 302, startPoint y: 71, endPoint x: 275, endPoint y: 80, distance: 29.0
click at [275, 80] on div "Listings 2 Total My website Add listing cal Status Days listed Syndication Save…" at bounding box center [512, 155] width 481 height 214
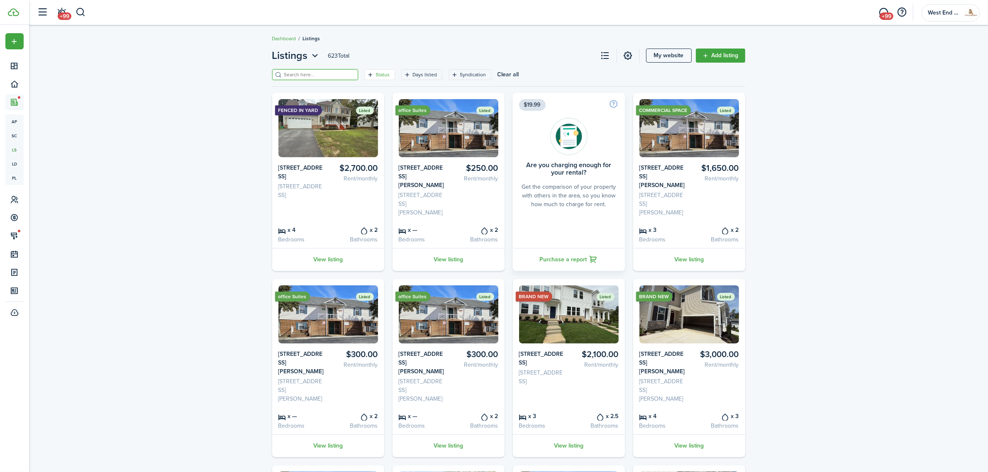
click at [376, 76] on div "Status" at bounding box center [384, 74] width 16 height 7
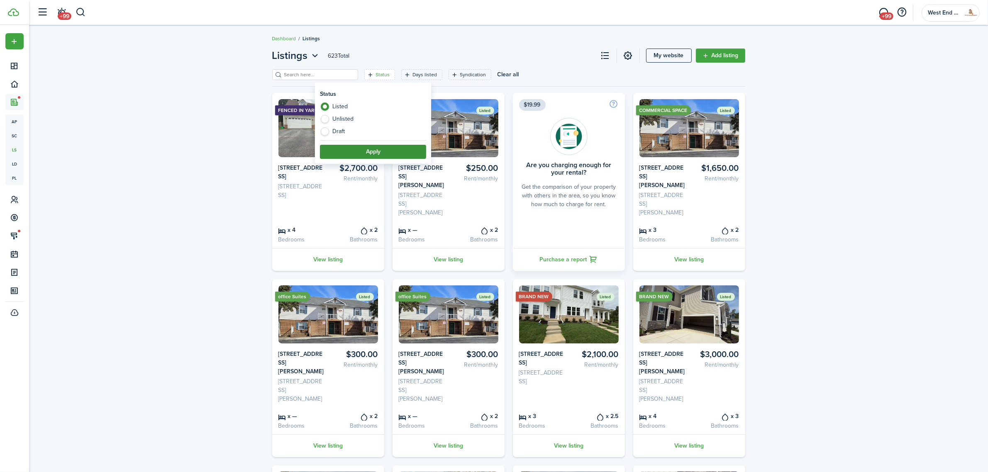
click at [365, 150] on button "Apply" at bounding box center [373, 152] width 106 height 14
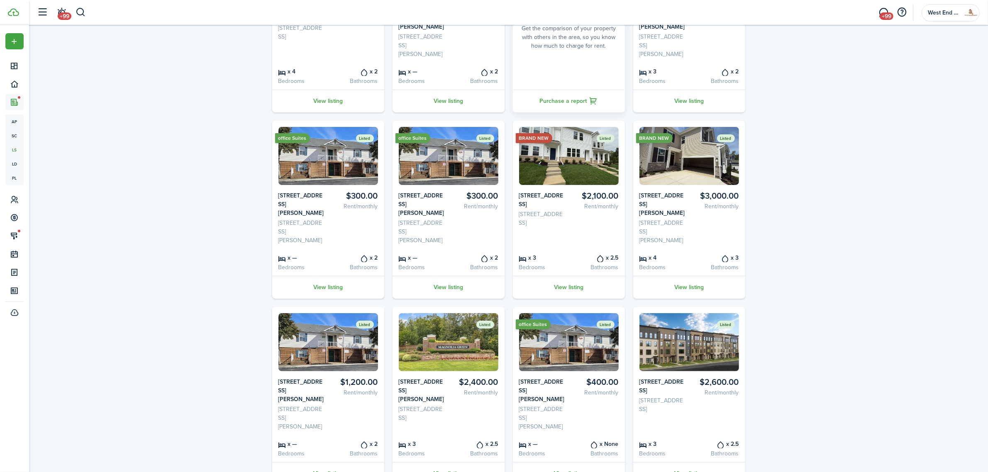
scroll to position [224, 0]
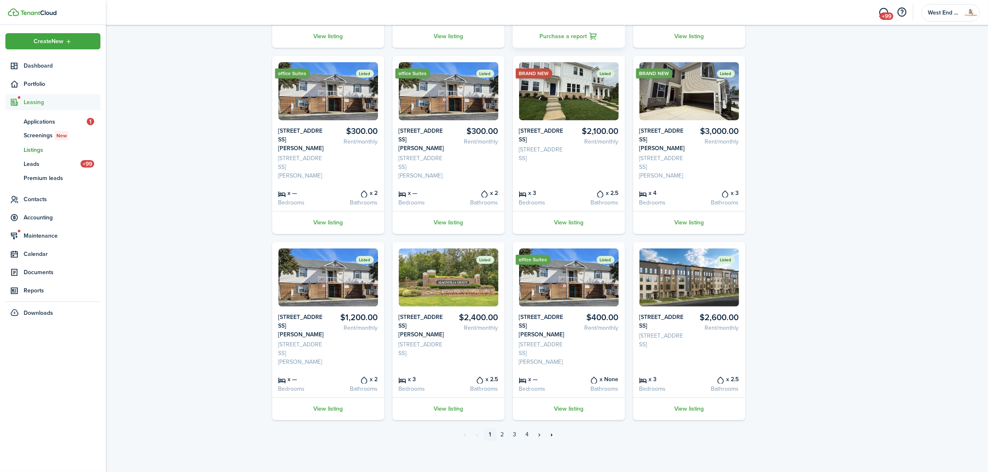
drag, startPoint x: 24, startPoint y: 63, endPoint x: 29, endPoint y: 53, distance: 12.1
click at [24, 63] on span "Dashboard" at bounding box center [62, 65] width 77 height 9
